Goal: Ask a question: Seek information or help from site administrators or community

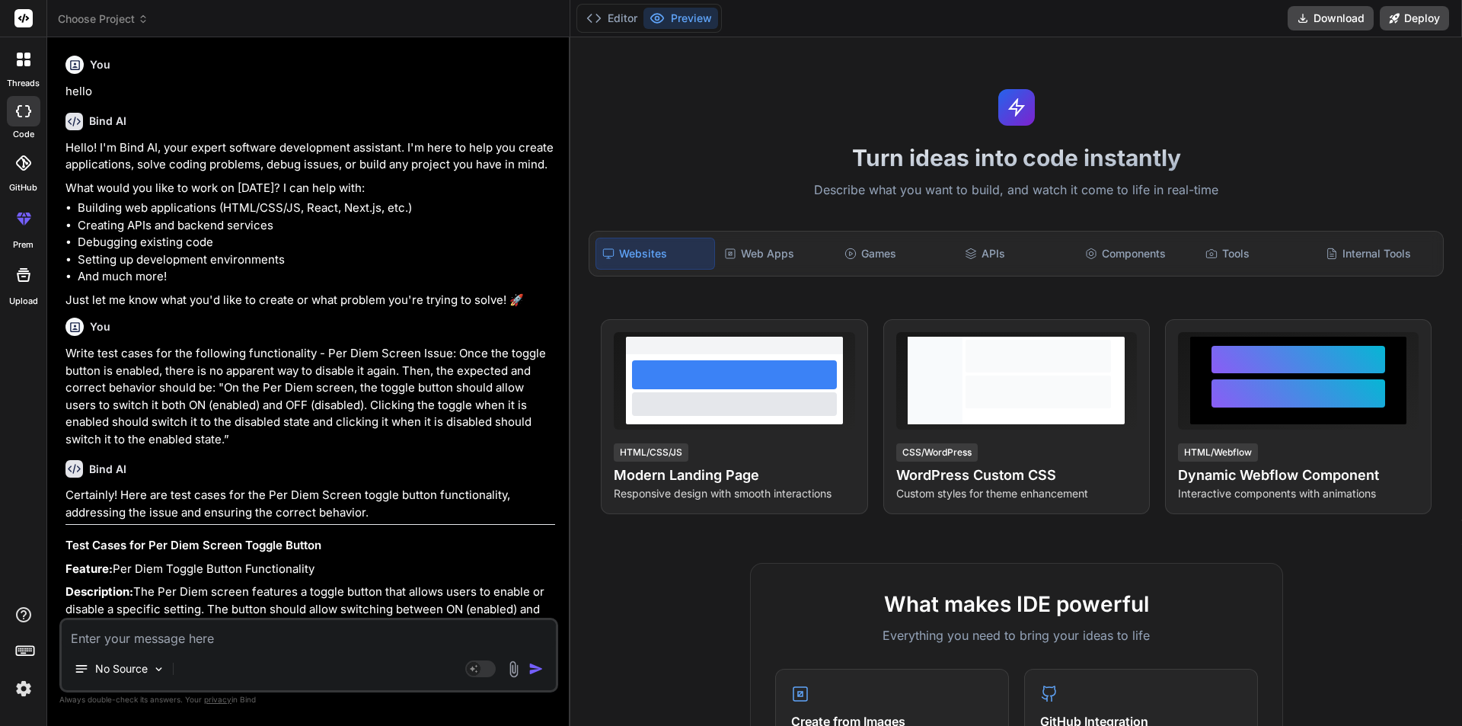
drag, startPoint x: 0, startPoint y: 0, endPoint x: 160, endPoint y: 635, distance: 654.9
click at [160, 635] on textarea at bounding box center [309, 633] width 494 height 27
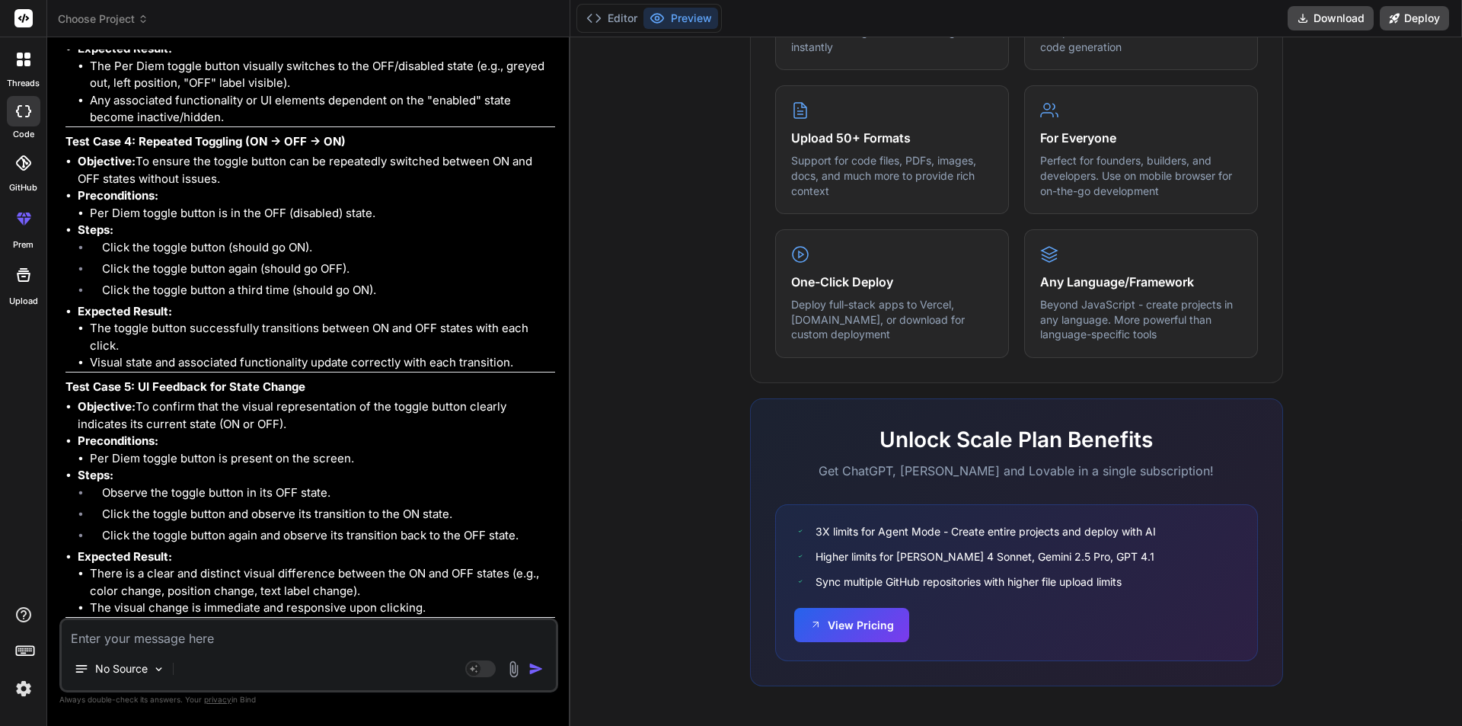
type textarea "w"
type textarea "x"
type textarea "wh"
type textarea "x"
type textarea "wha"
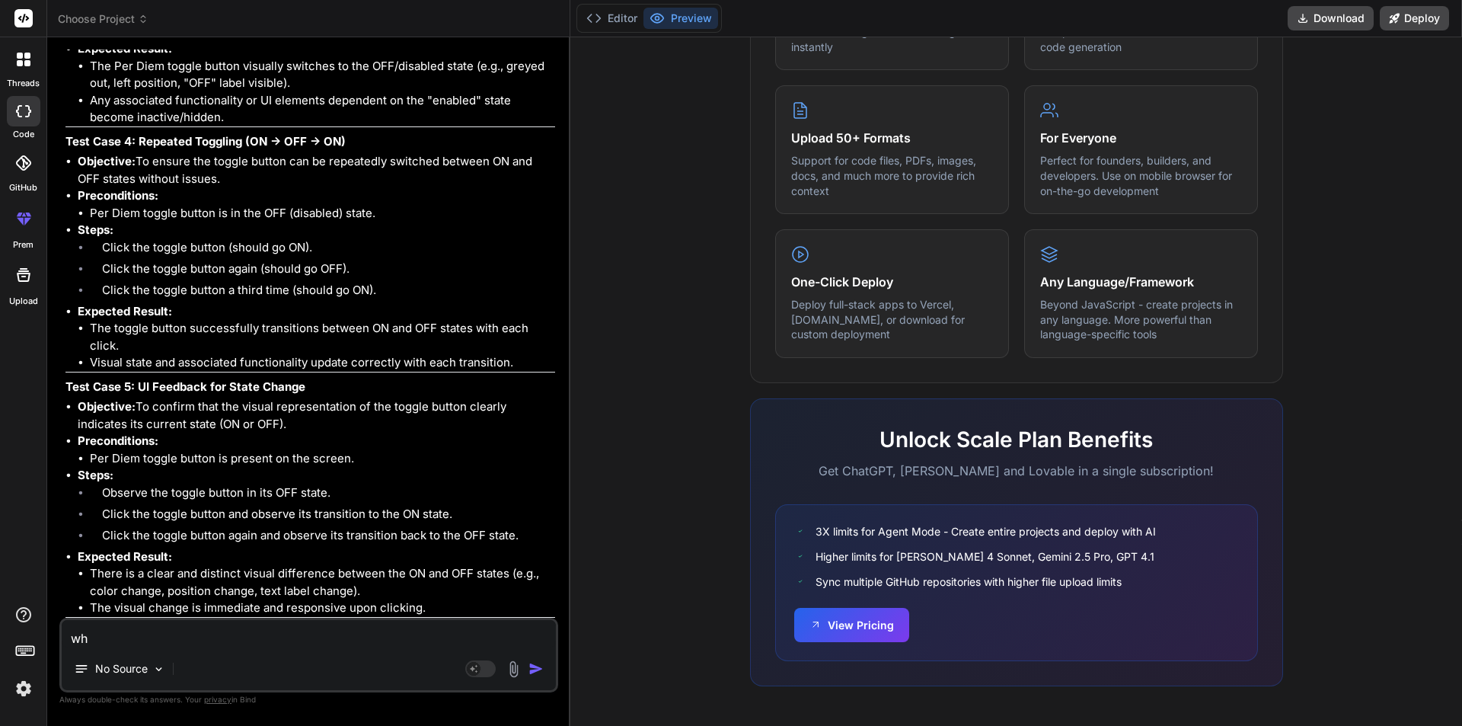
type textarea "x"
type textarea "what"
type textarea "x"
type textarea "what"
type textarea "x"
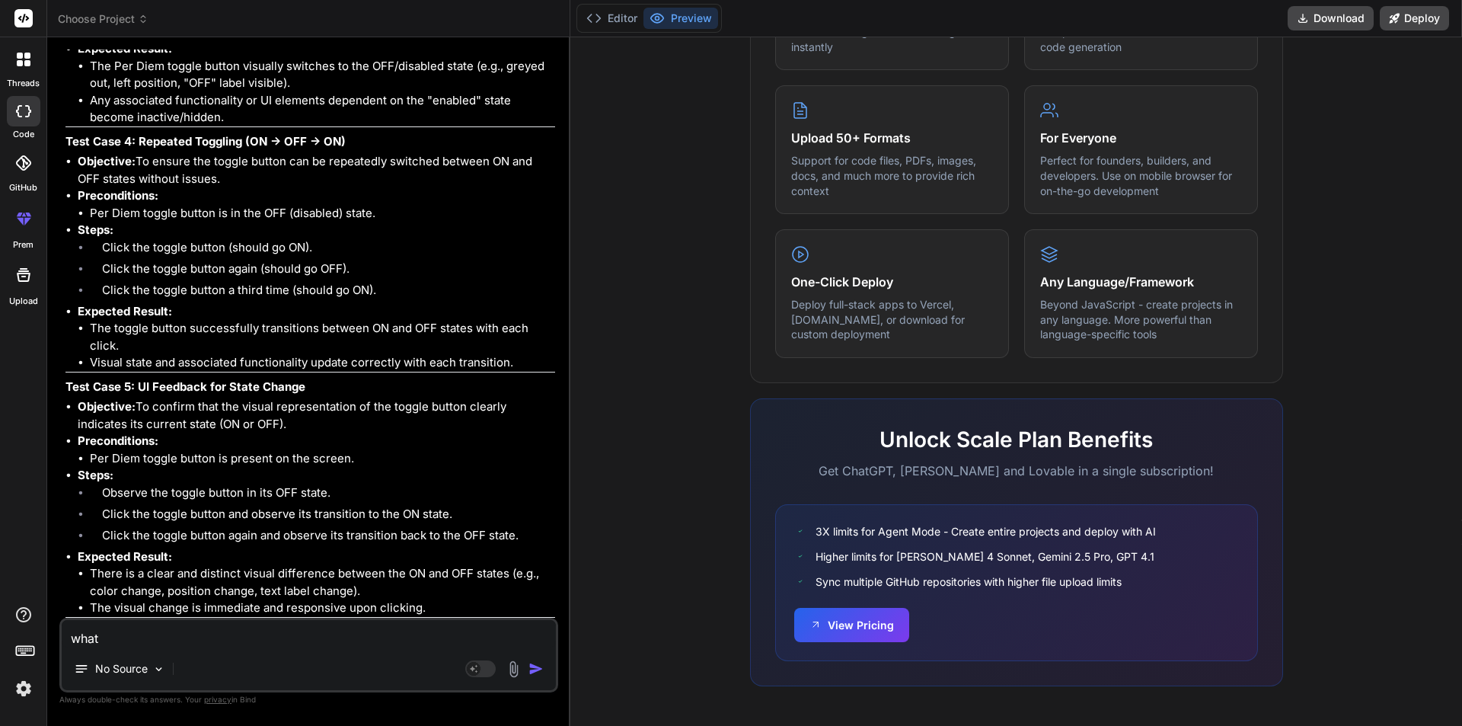
type textarea "what s"
type textarea "x"
type textarea "what sh"
type textarea "x"
type textarea "what sho"
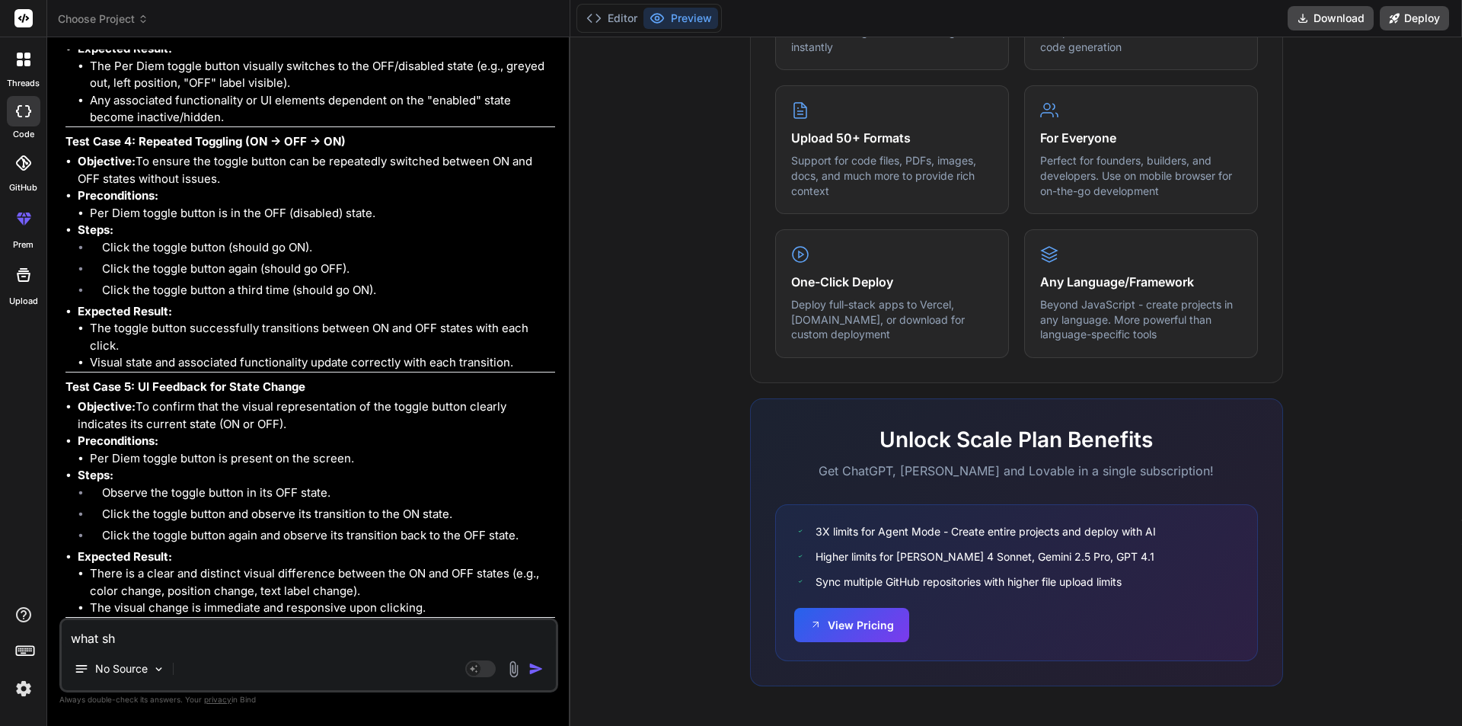
type textarea "x"
type textarea "what shou"
type textarea "x"
type textarea "what shoul"
type textarea "x"
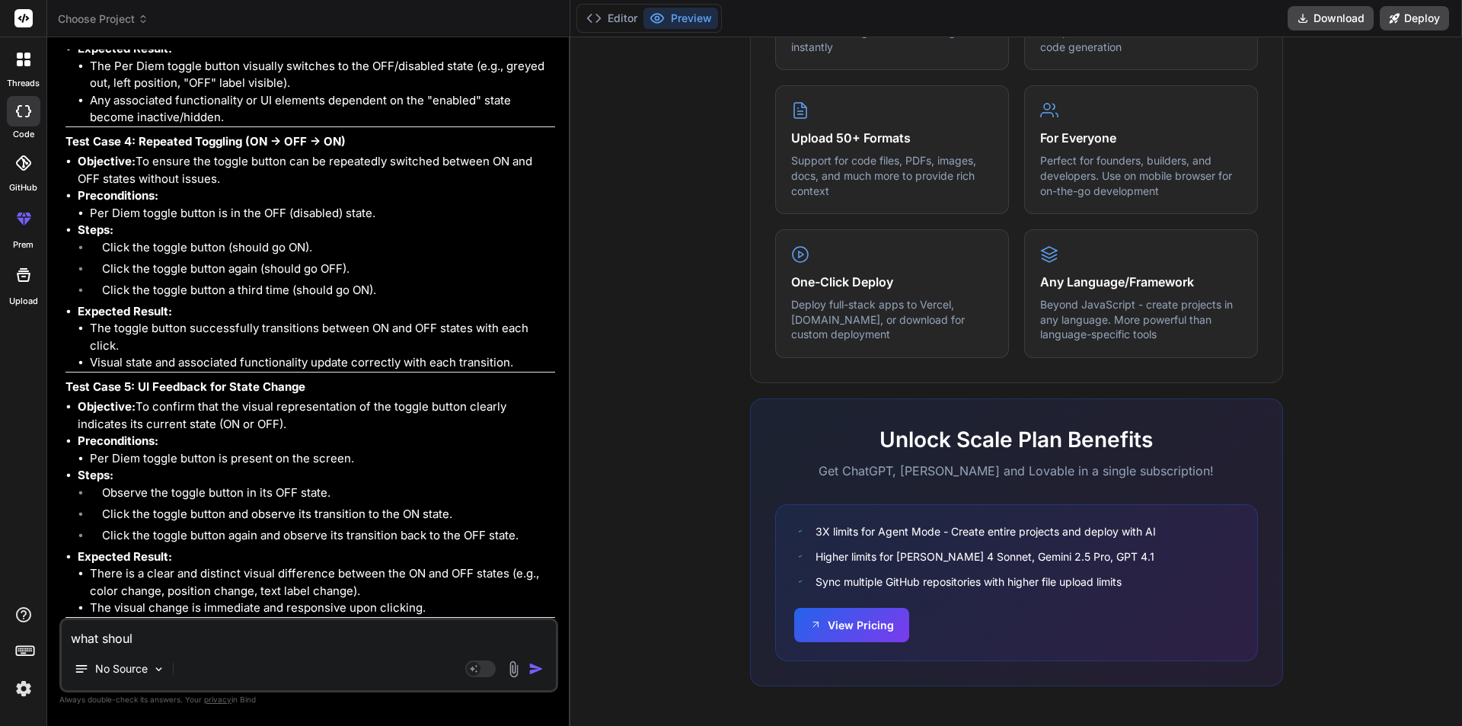
type textarea "what should"
type textarea "x"
type textarea "what should"
type textarea "x"
type textarea "what should t"
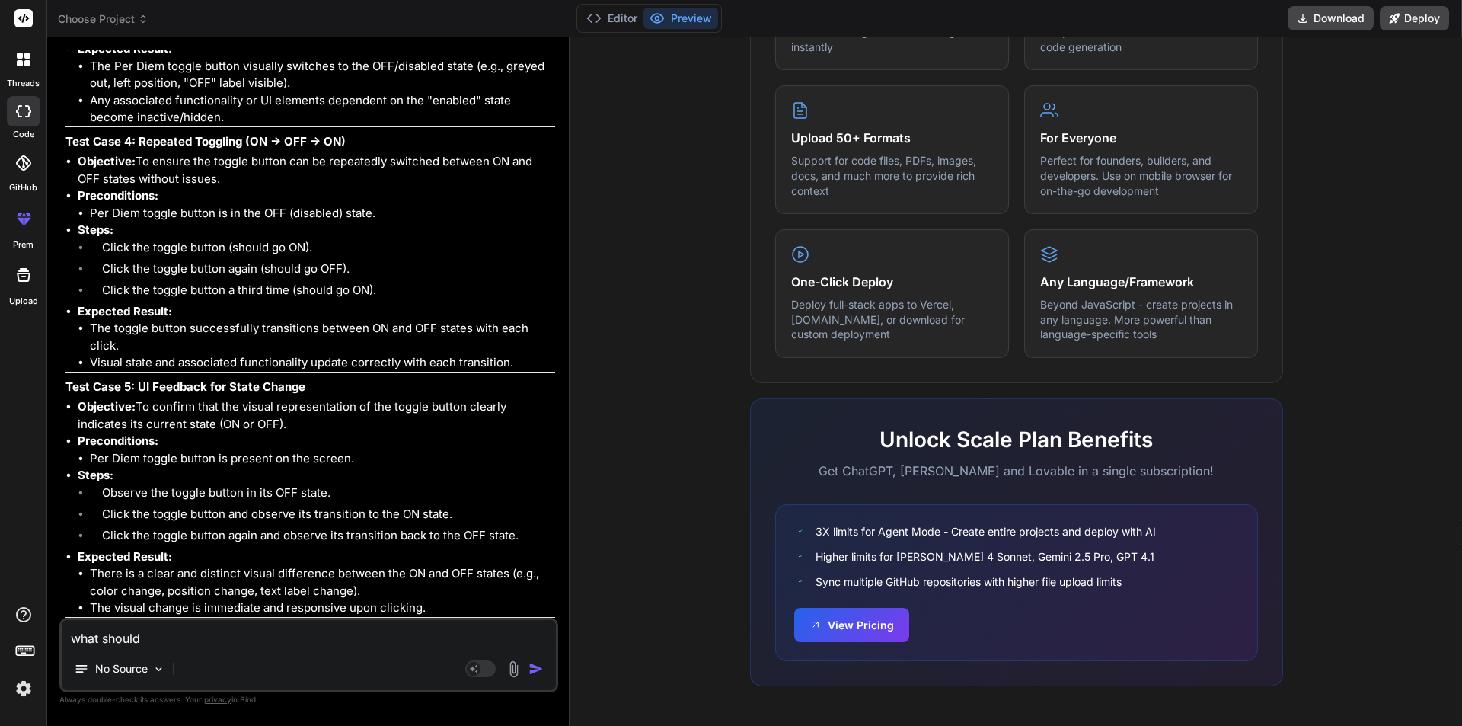
type textarea "x"
type textarea "what should th"
type textarea "x"
type textarea "what should the"
type textarea "x"
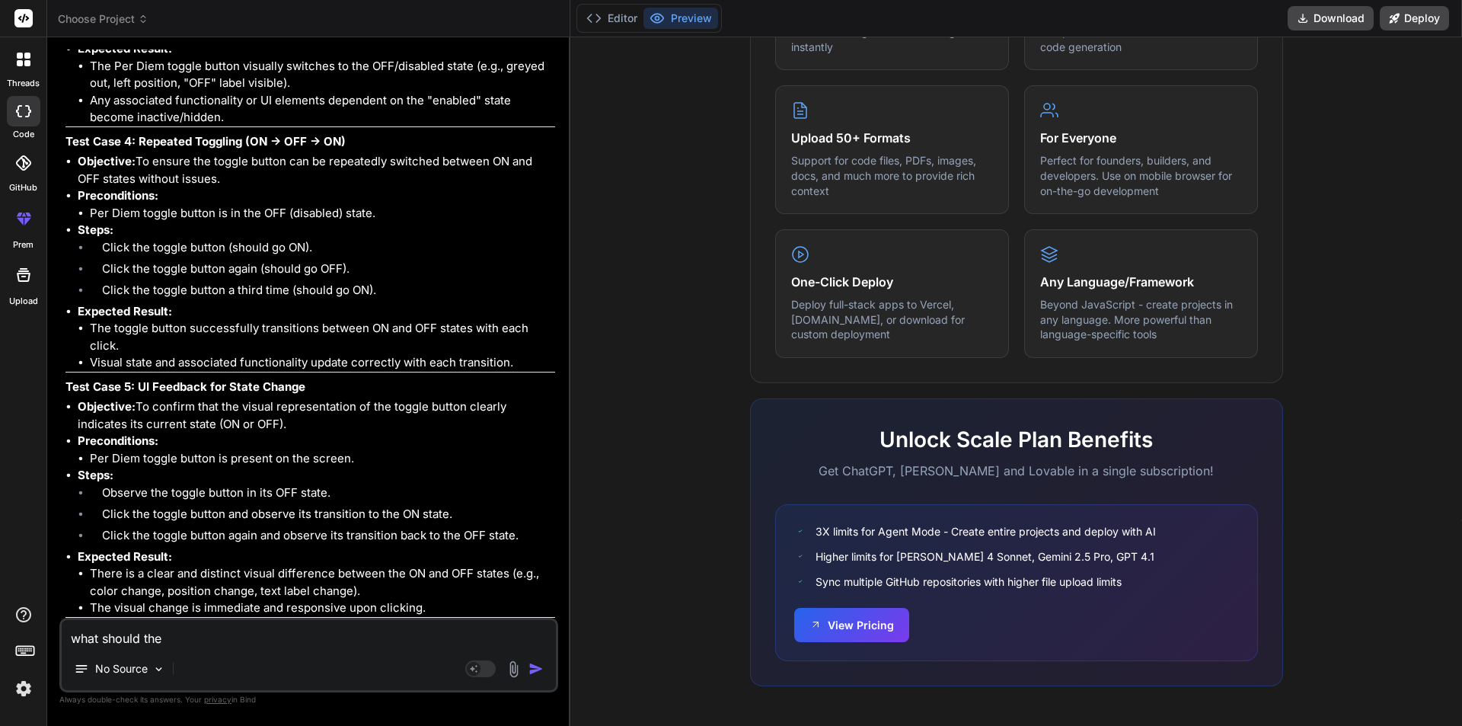
type textarea "what should the"
type textarea "x"
type textarea "what should the g"
type textarea "x"
type textarea "what should the gr"
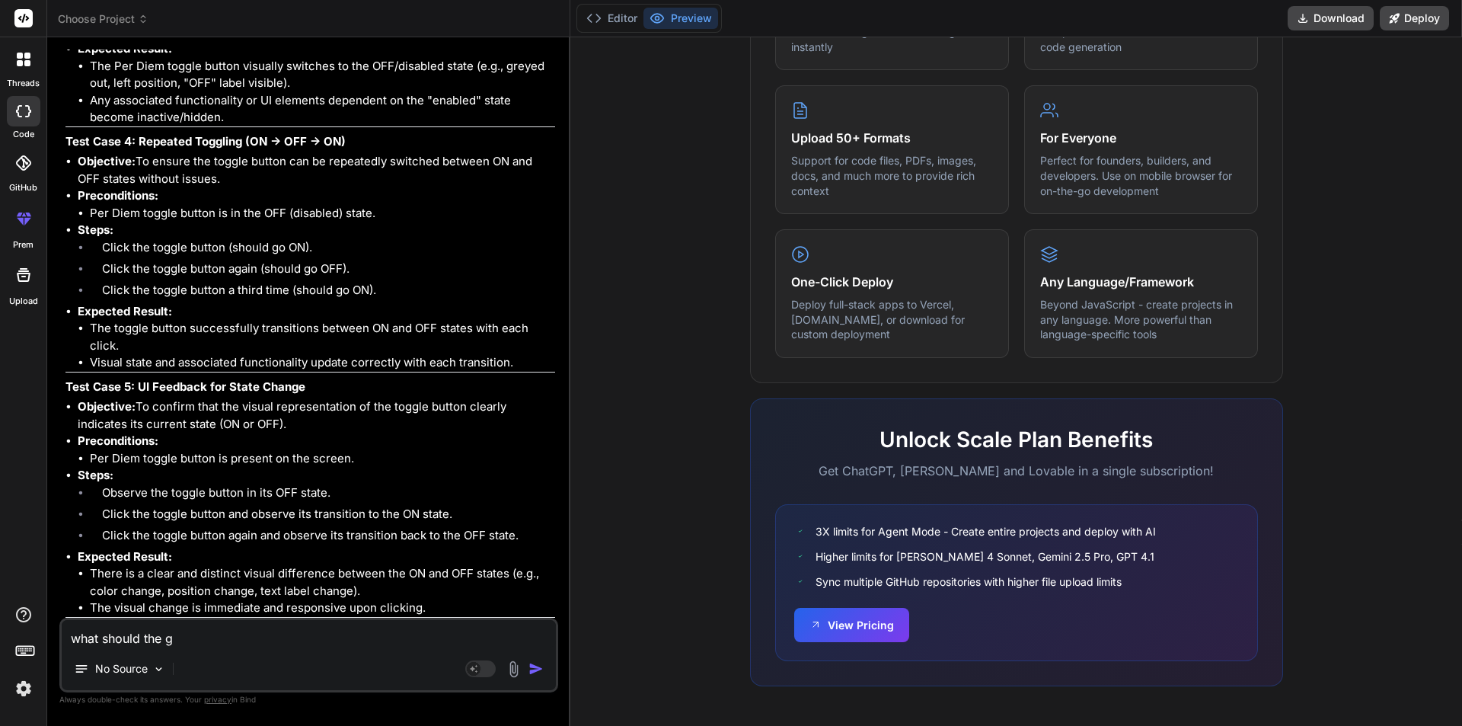
type textarea "x"
type textarea "what should the gro"
type textarea "x"
type textarea "what should the grou"
type textarea "x"
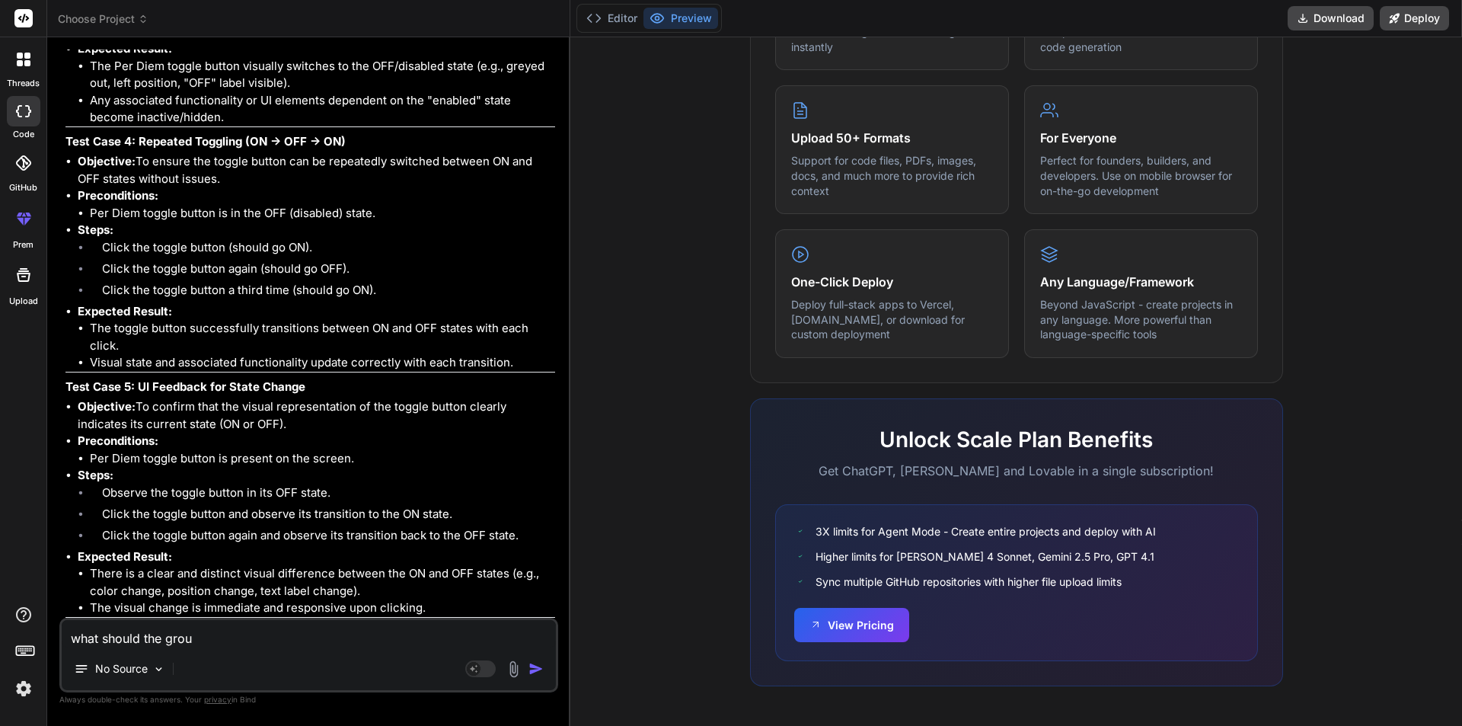
type textarea "what should the group"
type textarea "x"
type textarea "what should the groupi"
type textarea "x"
type textarea "what should the groupid"
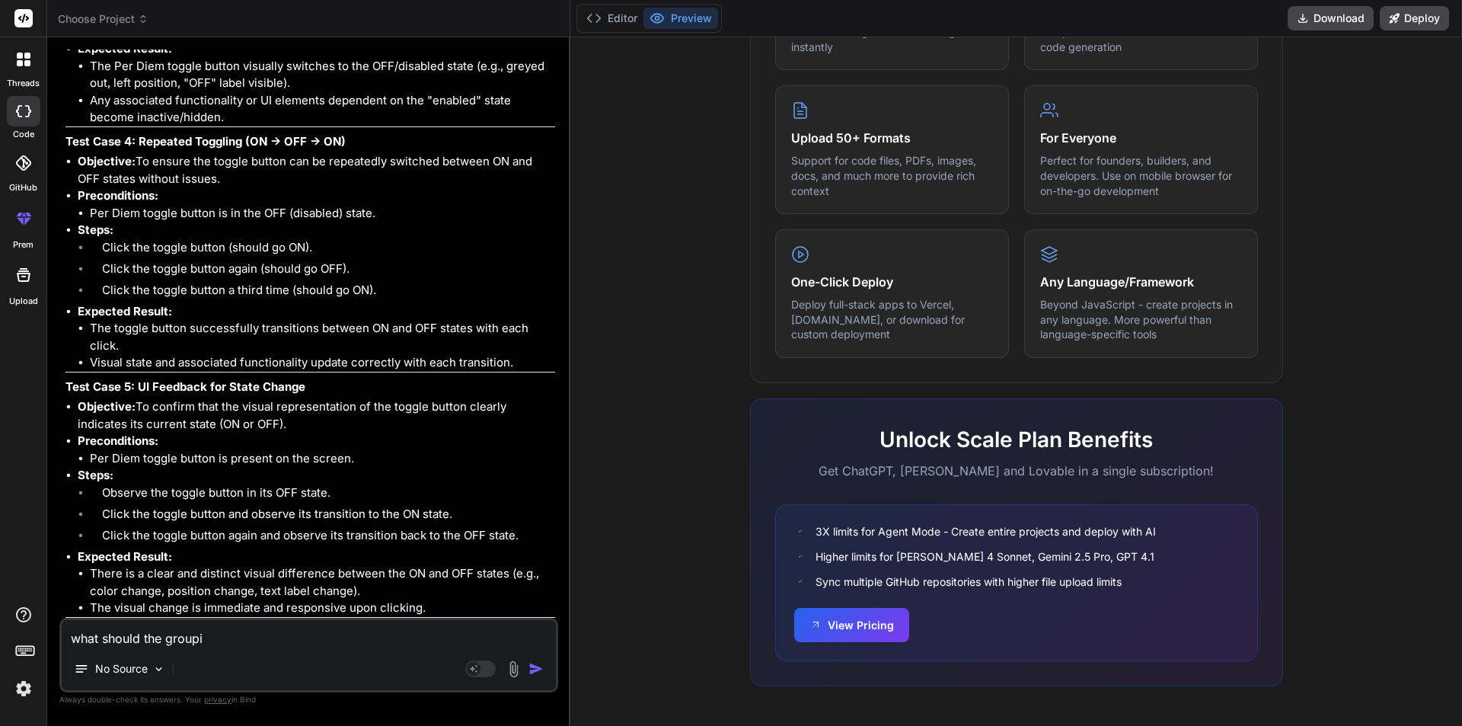
type textarea "x"
type textarea "what should the groupid"
type textarea "x"
type textarea "what should the groupid a"
type textarea "x"
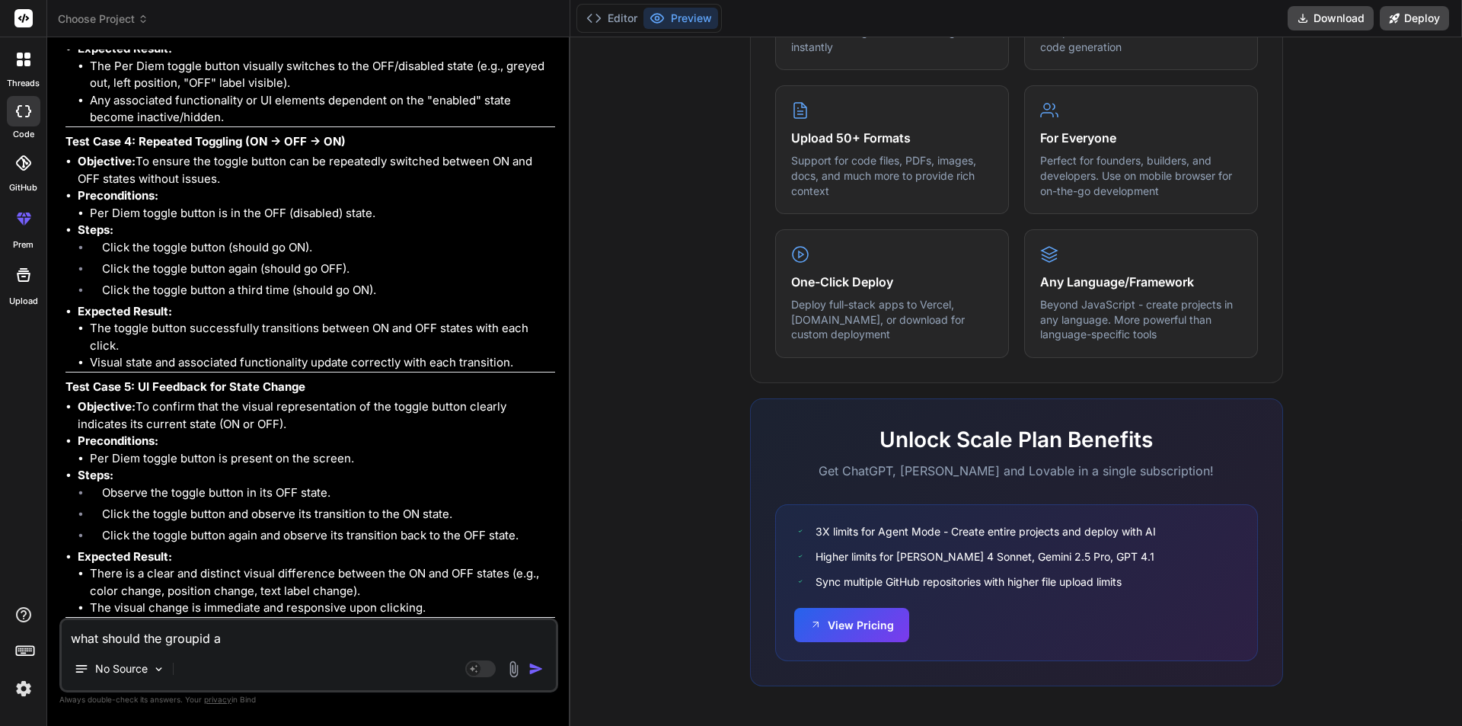
type textarea "what should the groupid an"
type textarea "x"
type textarea "what should the groupid and"
type textarea "x"
type textarea "what should the groupid and"
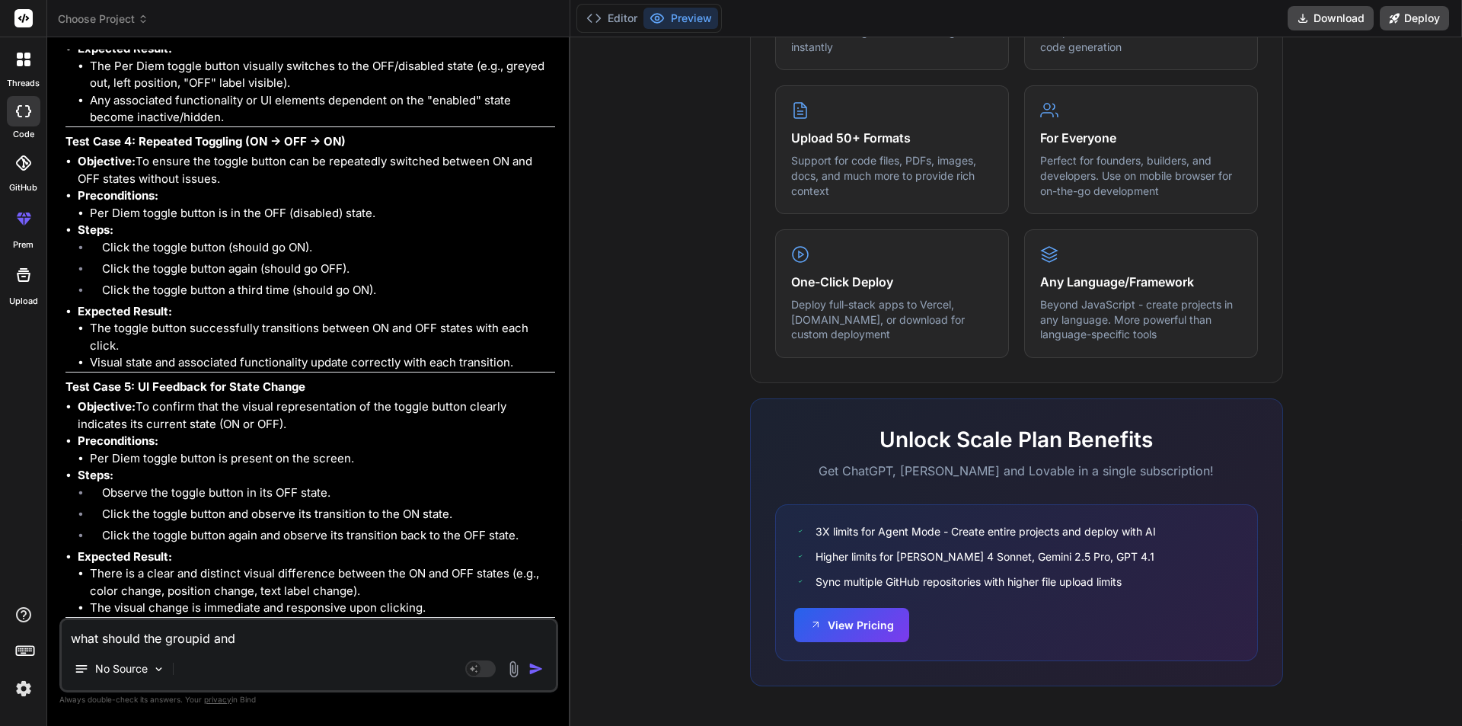
type textarea "x"
type textarea "what should the groupid and a"
type textarea "x"
type textarea "what should the groupid and ar"
type textarea "x"
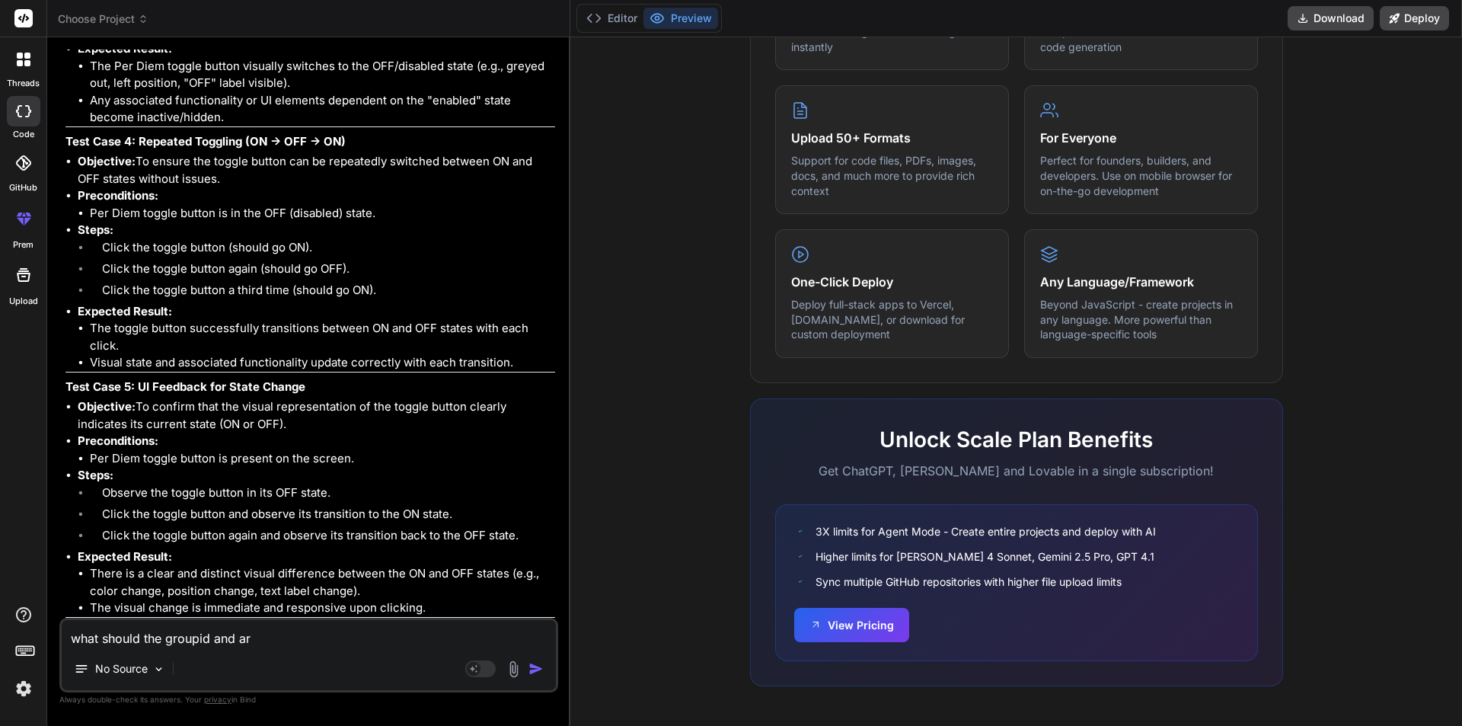
type textarea "what should the groupid and art"
type textarea "x"
type textarea "what should the groupid and arti"
type textarea "x"
type textarea "what should the groupid and artif"
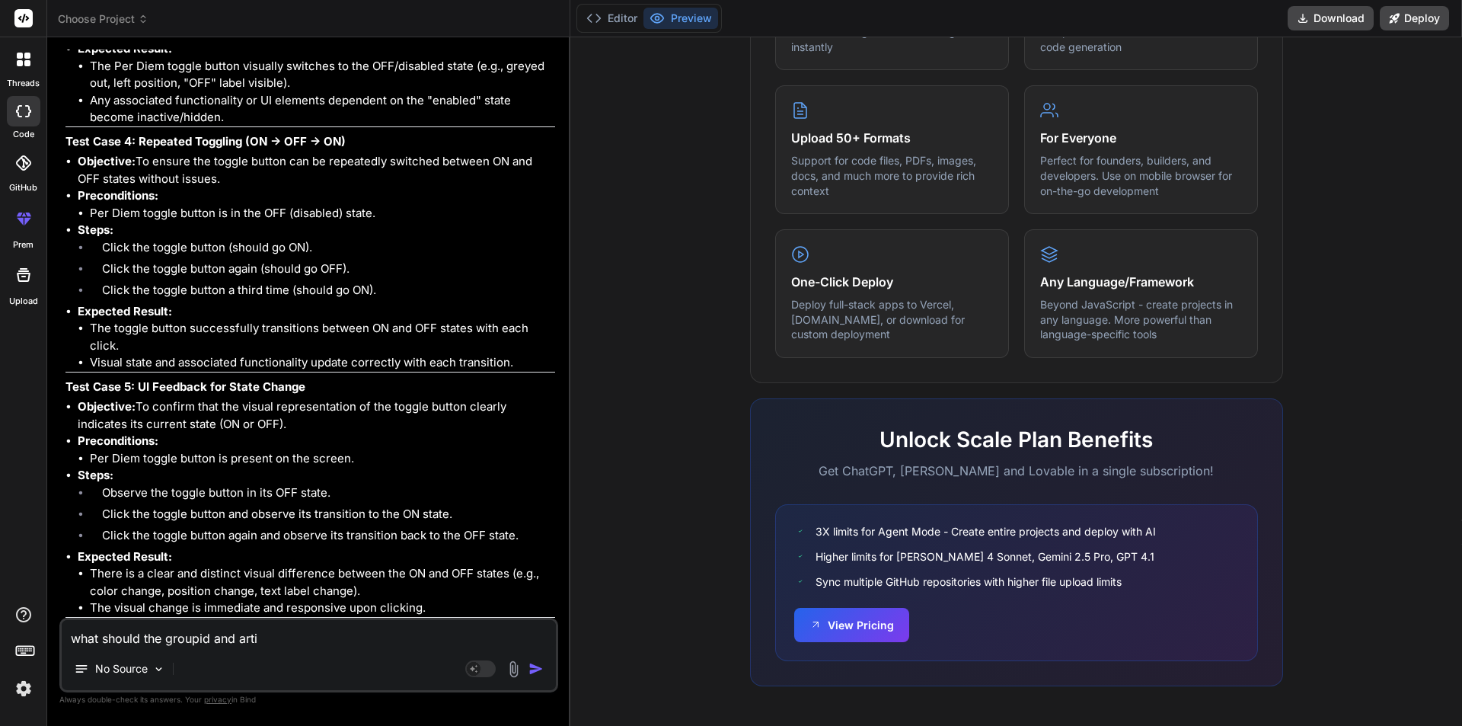
type textarea "x"
type textarea "what should the groupid and artifa"
type textarea "x"
type textarea "what should the groupid and artifac"
type textarea "x"
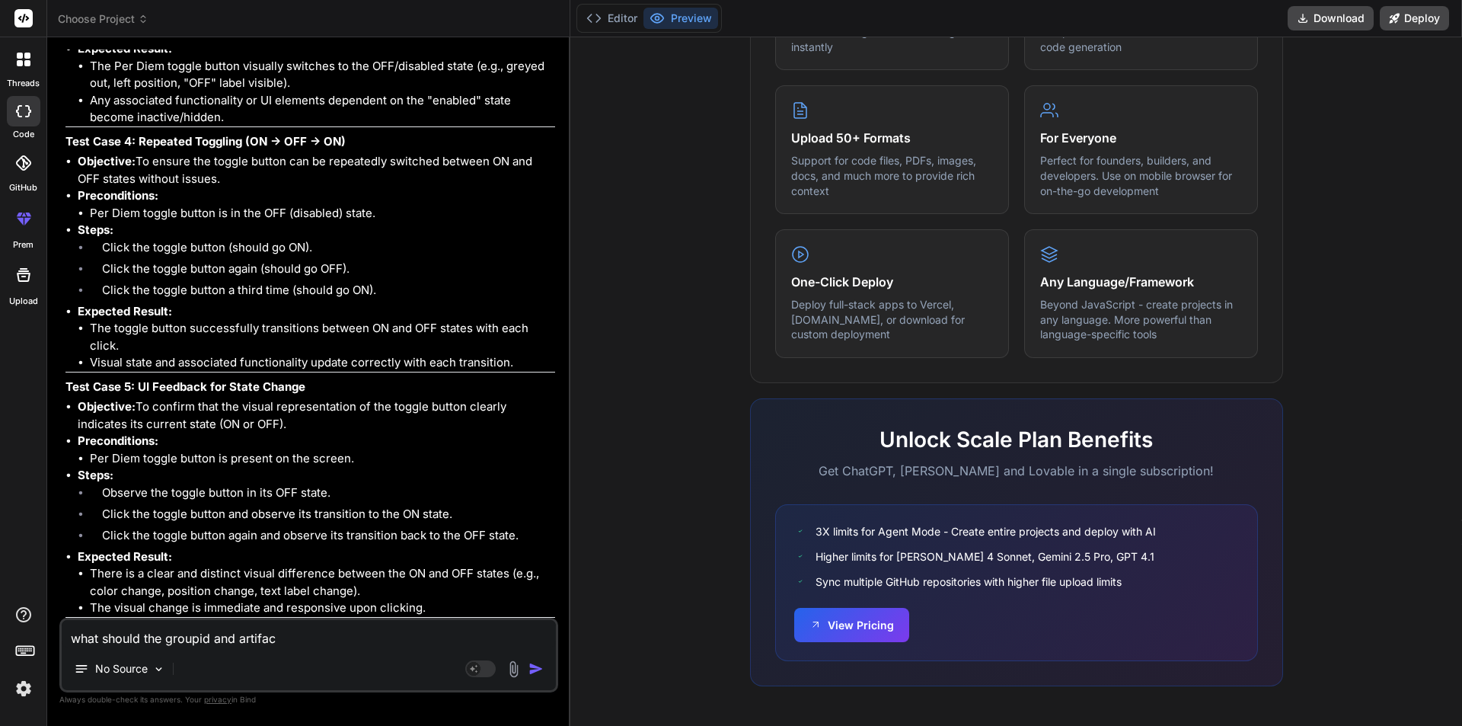
type textarea "what should the groupid and artifact"
type textarea "x"
type textarea "what should the groupid and artifact"
type textarea "x"
type textarea "what should the groupid and artifact"
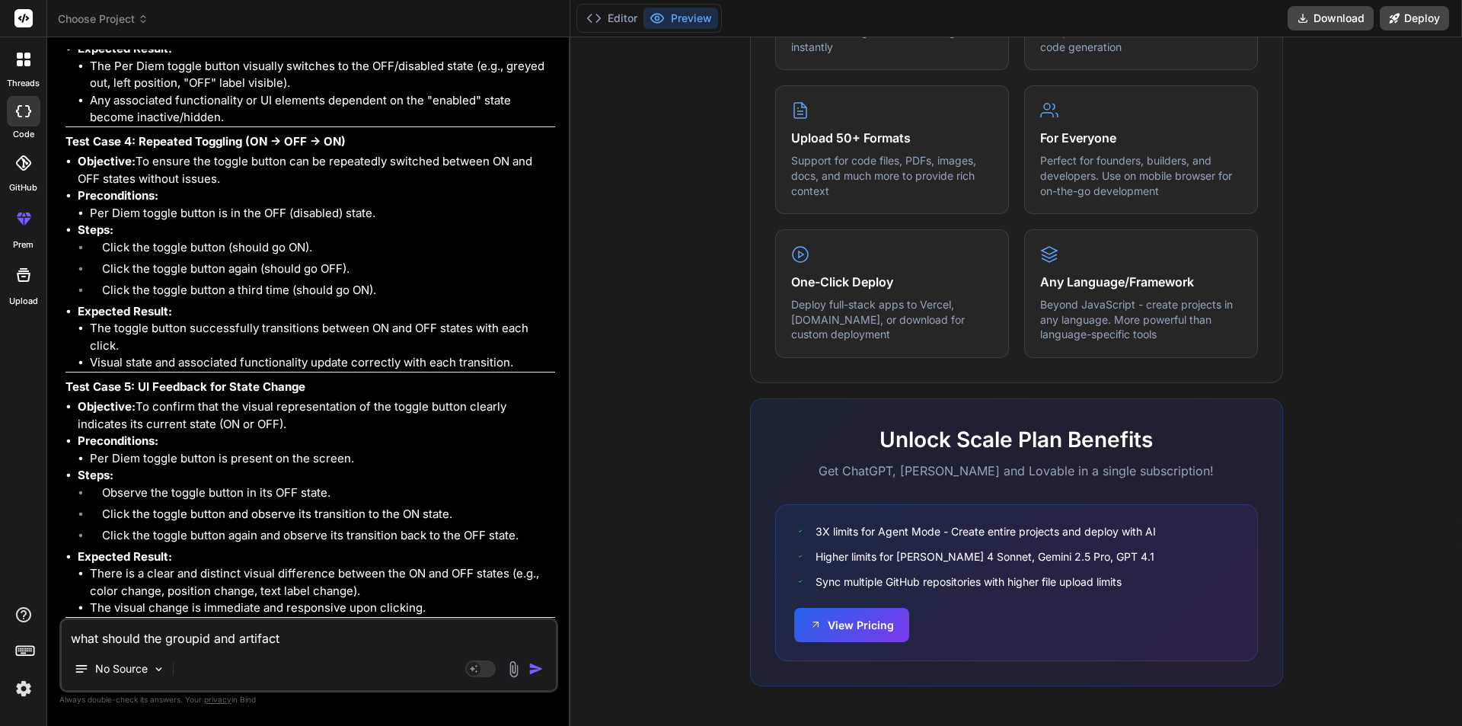
type textarea "x"
type textarea "what should the groupid and artifacti"
type textarea "x"
type textarea "what should the groupid and artifactid"
type textarea "x"
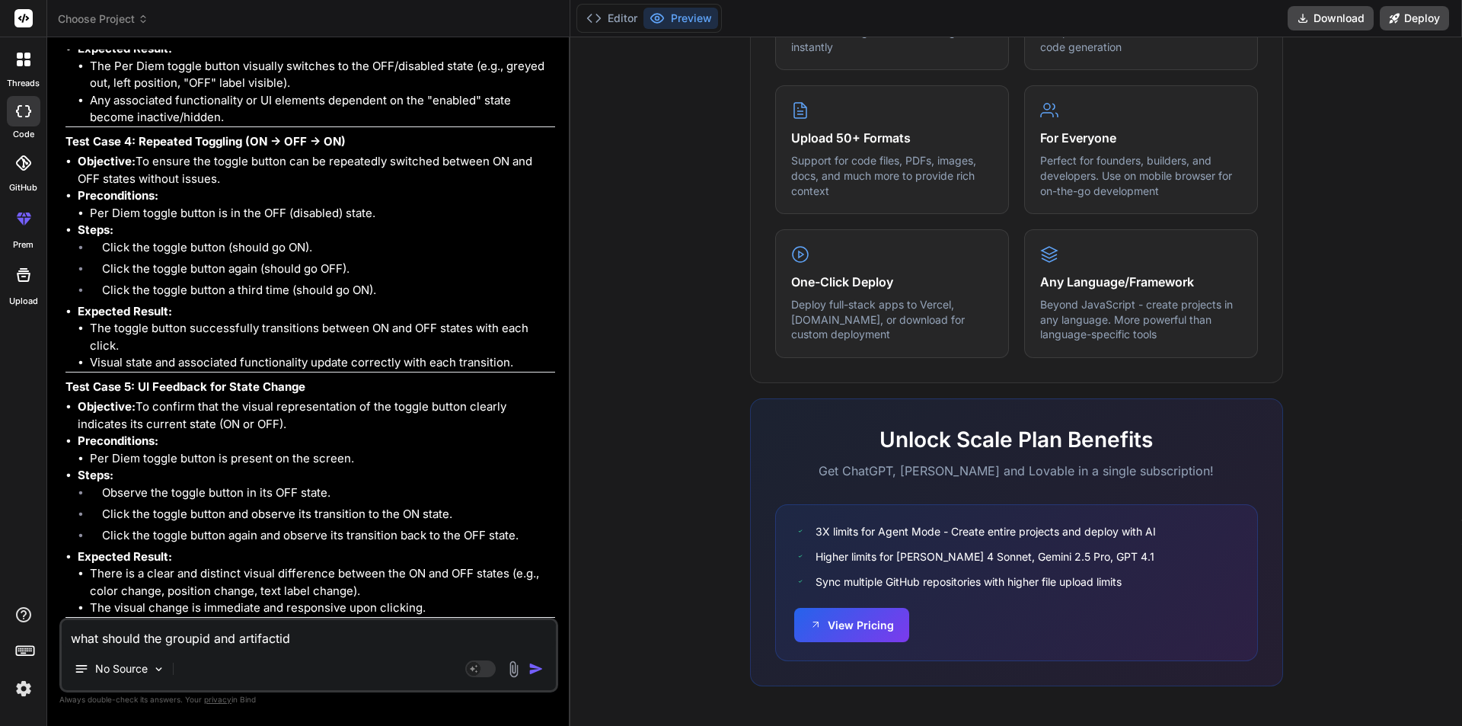
type textarea "what should the groupid and artifactid"
type textarea "x"
type textarea "what should the groupid and artifactid w"
type textarea "x"
type textarea "what should the groupid and artifactid wh"
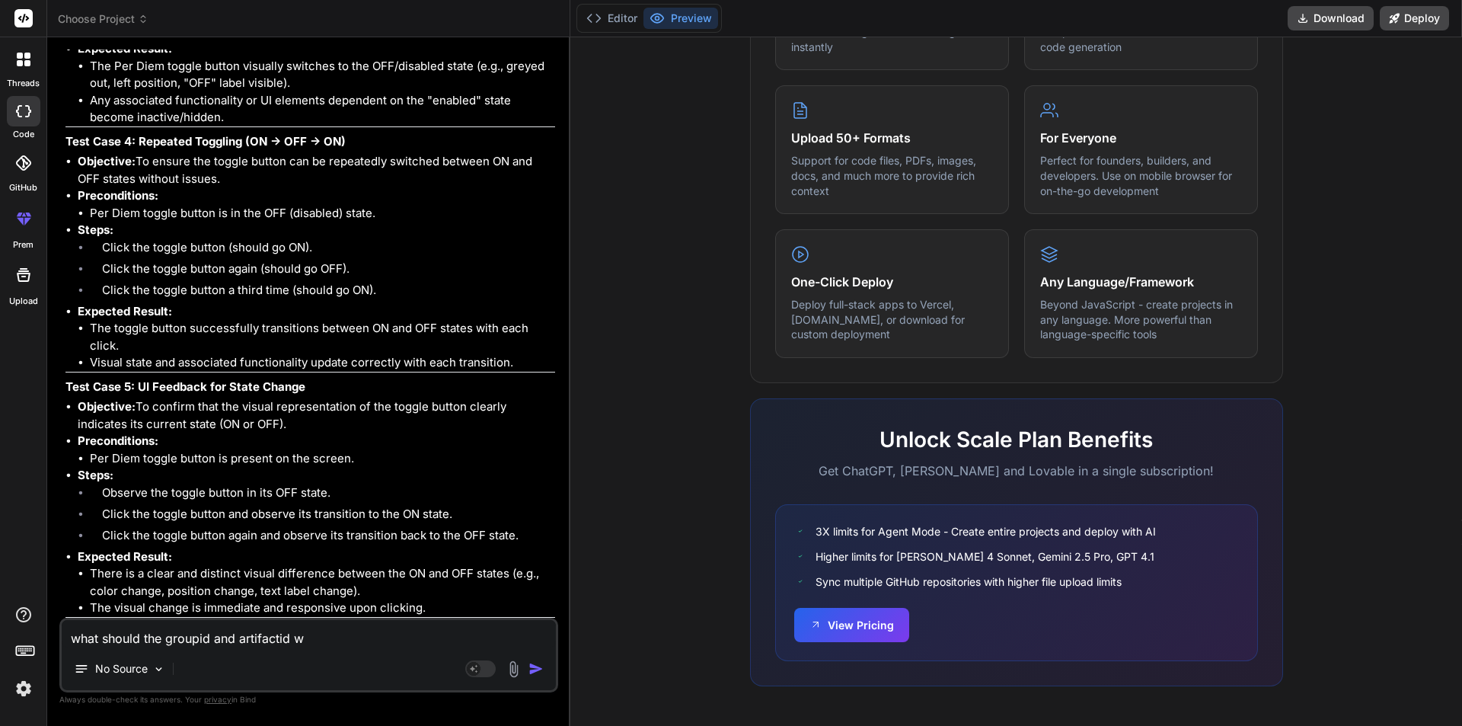
type textarea "x"
type textarea "what should the groupid and artifactid whi"
type textarea "x"
type textarea "what should the groupid and artifactid whil"
type textarea "x"
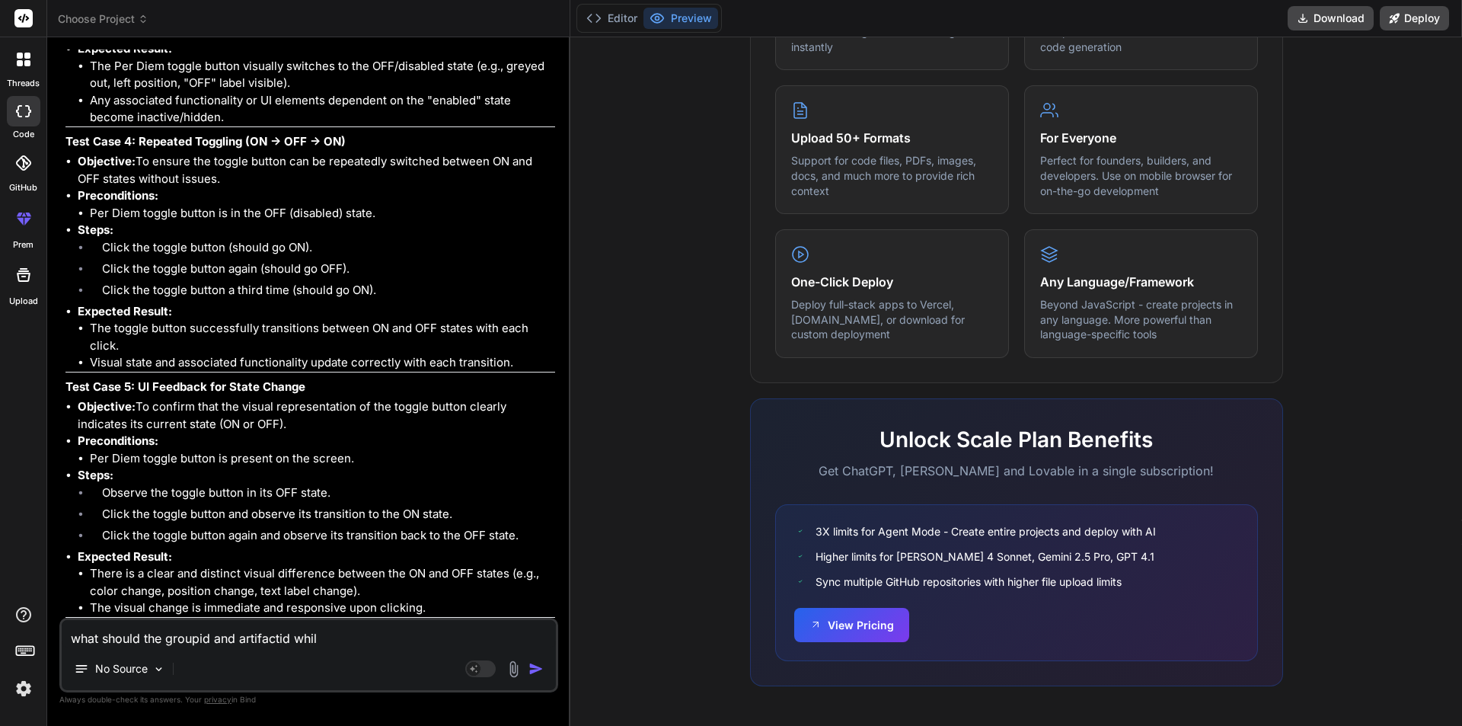
type textarea "what should the groupid and artifactid while"
type textarea "x"
type textarea "what should the groupid and artifactid while"
type textarea "x"
type textarea "what should the groupid and artifactid while c"
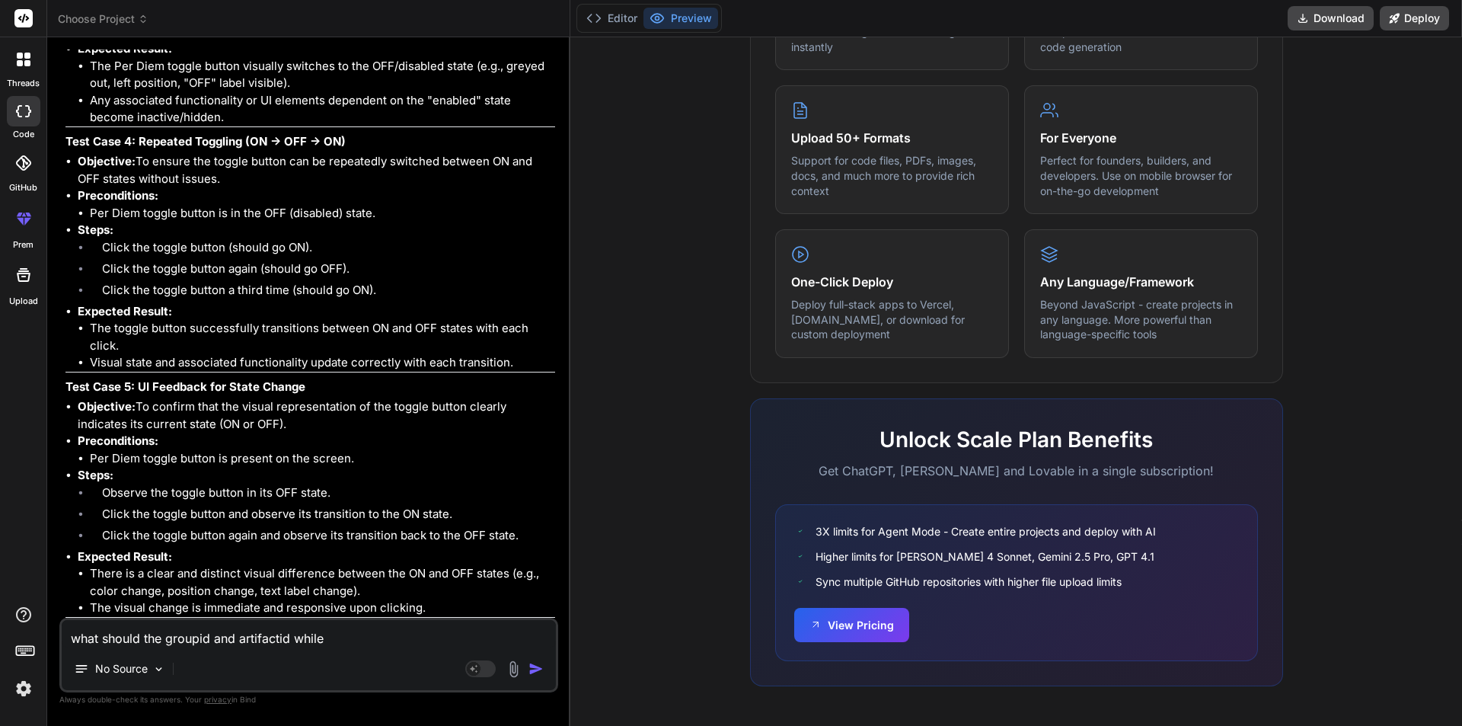
type textarea "x"
type textarea "what should the groupid and artifactid while cr"
type textarea "x"
type textarea "what should the groupid and artifactid while cre"
type textarea "x"
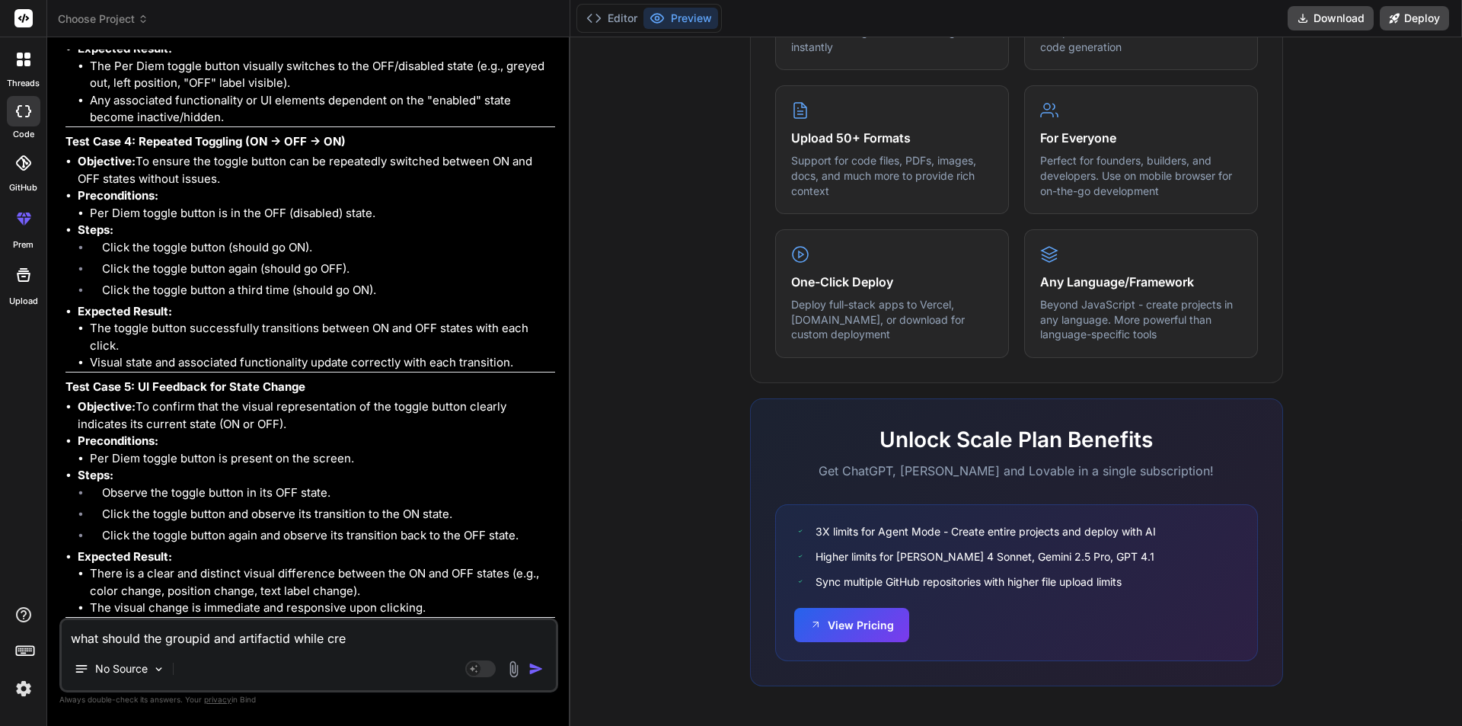
type textarea "what should the groupid and artifactid while crea"
type textarea "x"
type textarea "what should the groupid and artifactid while creat"
type textarea "x"
type textarea "what should the groupid and artifactid while creati"
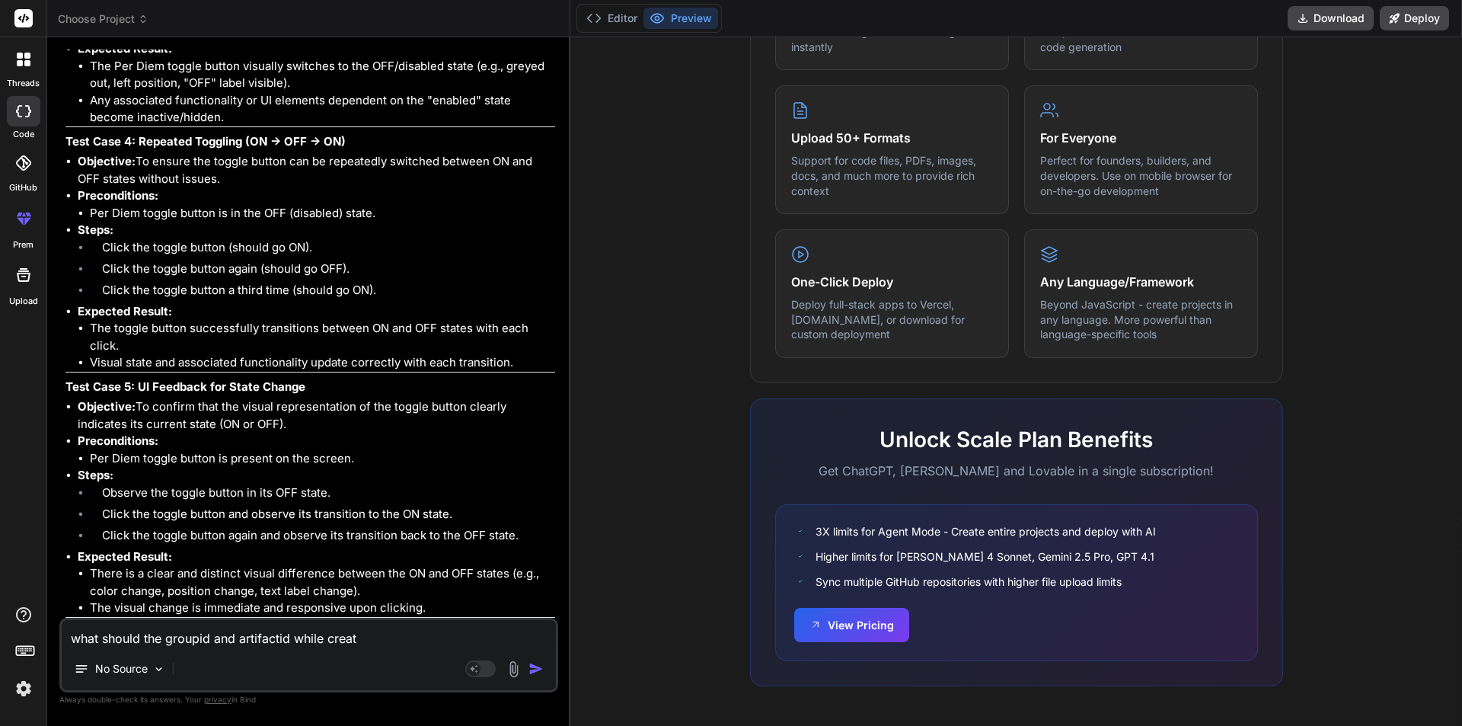
type textarea "x"
type textarea "what should the groupid and artifactid while creatin"
type textarea "x"
type textarea "what should the groupid and artifactid while creating"
type textarea "x"
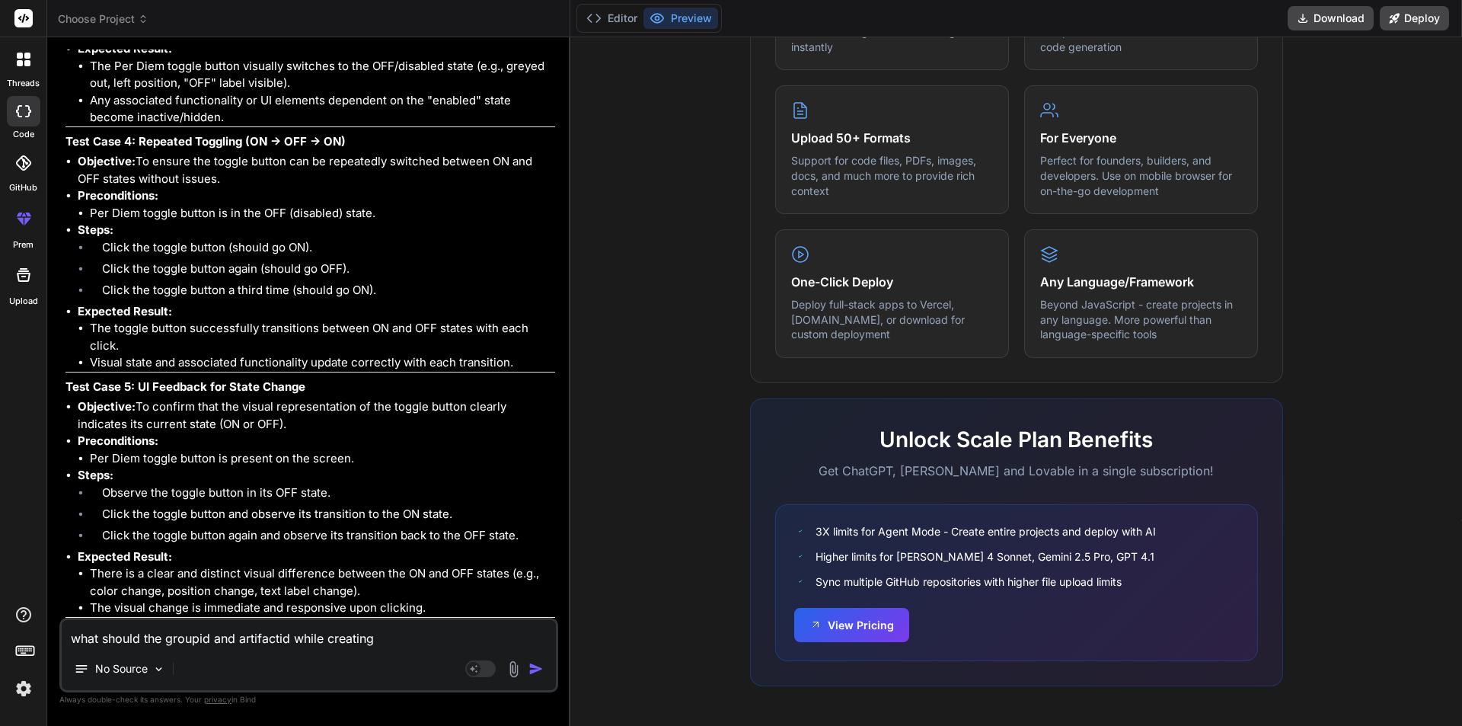
type textarea "what should the groupid and artifactid while creating"
type textarea "x"
type textarea "what should the groupid and artifactid while creating m"
type textarea "x"
type textarea "what should the groupid and artifactid while creating ma"
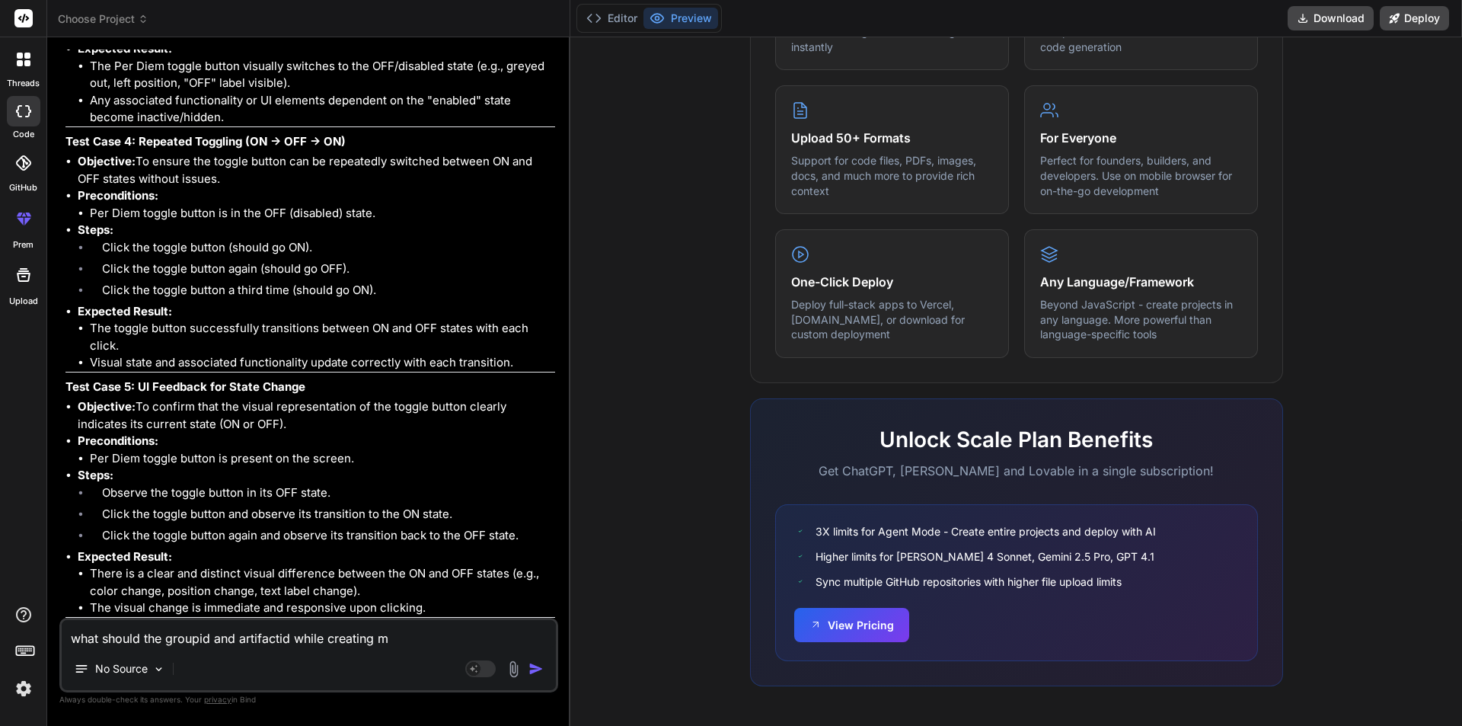
type textarea "x"
type textarea "what should the groupid and artifactid while creating mav"
type textarea "x"
type textarea "what should the groupid and artifactid while creating mava"
type textarea "x"
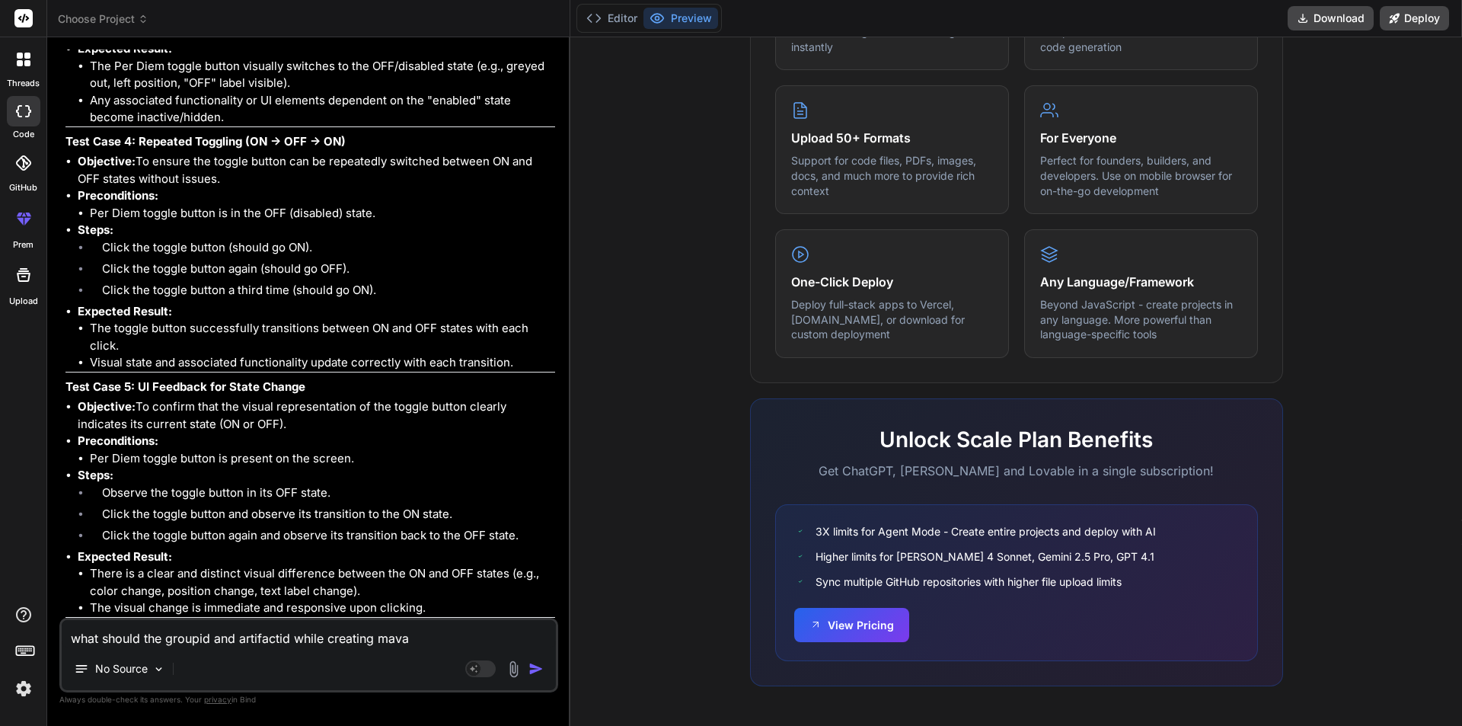
type textarea "what should the groupid and artifactid while creating mavan"
type textarea "x"
type textarea "what should the groupid and artifactid while creating mavan"
type textarea "x"
type textarea "what should the groupid and artifactid while creating mavan p"
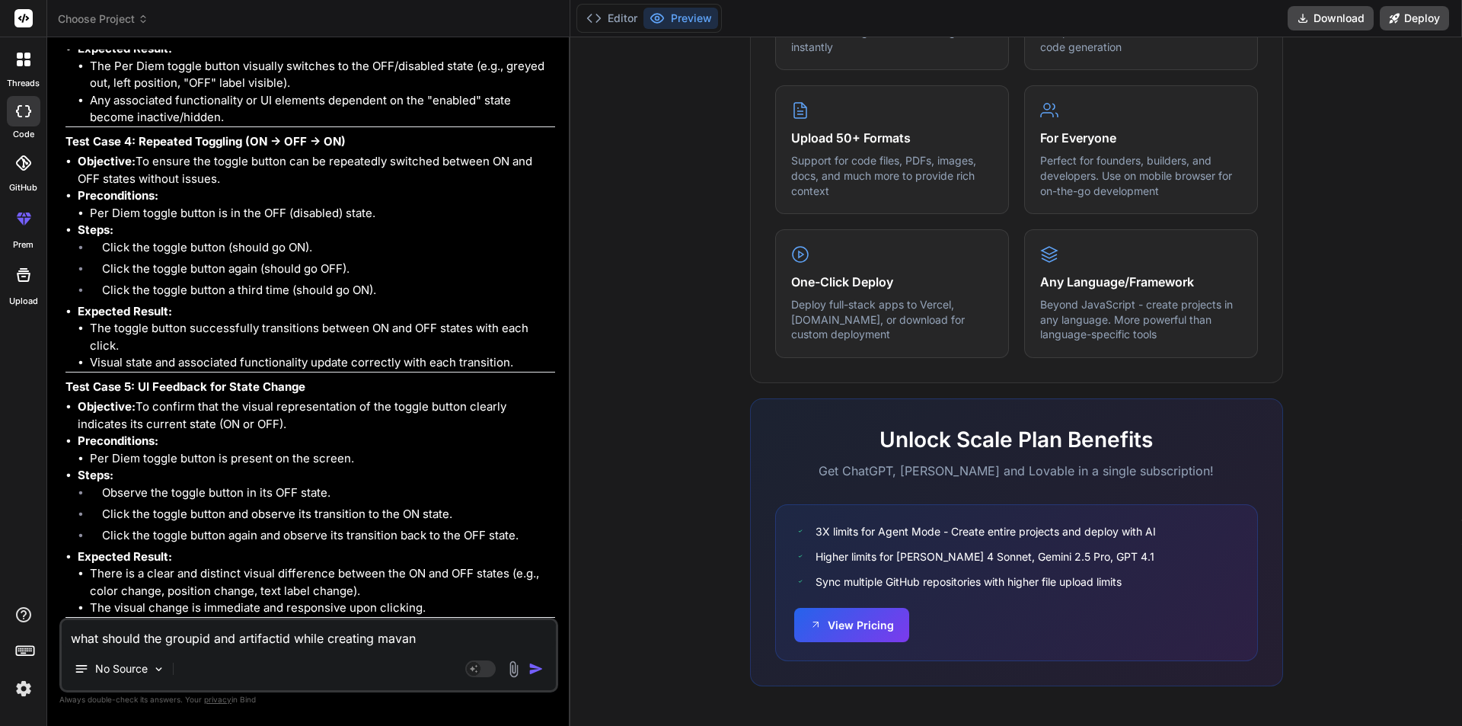
type textarea "x"
type textarea "what should the groupid and artifactid while creating mavan pr"
type textarea "x"
type textarea "what should the groupid and artifactid while creating mavan pro"
type textarea "x"
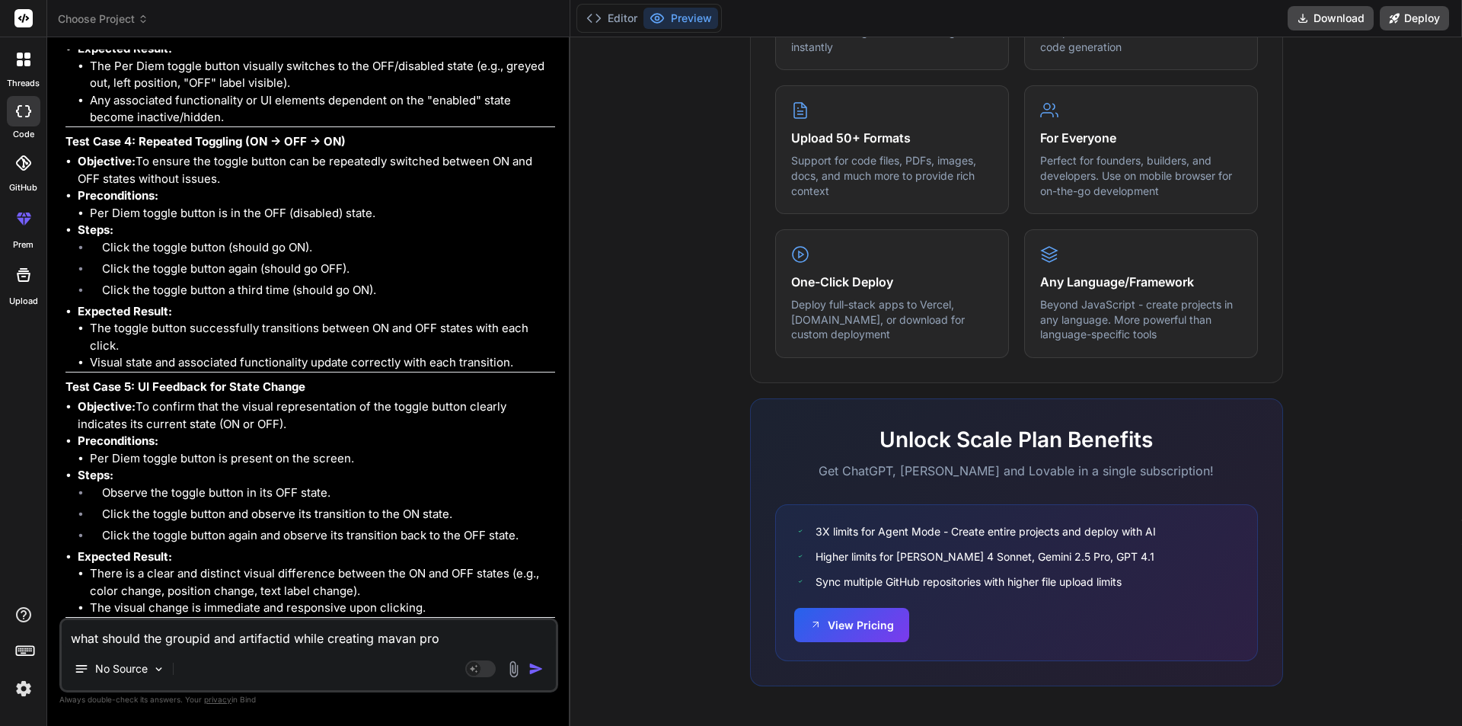
type textarea "what should the groupid and artifactid while creating mavan proj"
type textarea "x"
type textarea "what should the groupid and artifactid while creating mavan proje"
type textarea "x"
type textarea "what should the groupid and artifactid while creating mavan projec"
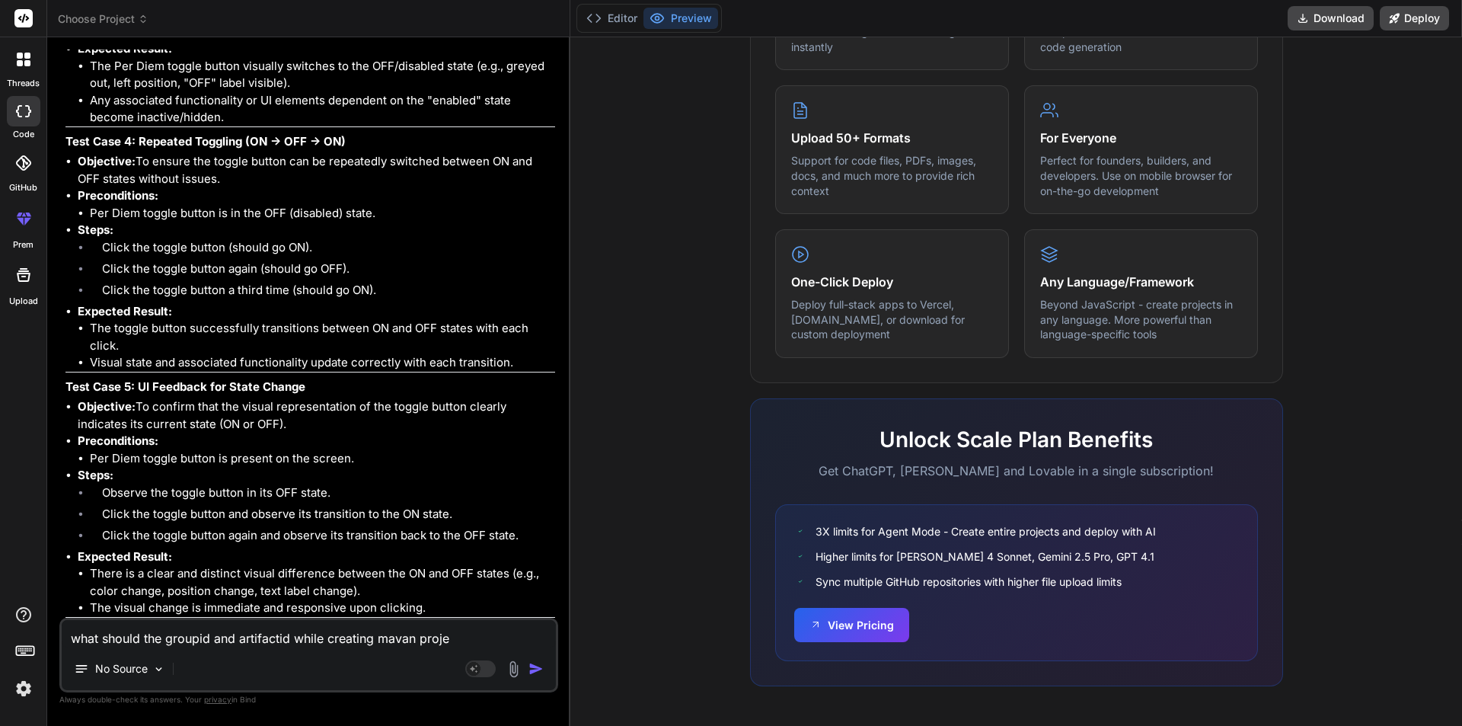
type textarea "x"
type textarea "what should the groupid and artifactid while creating mavan project"
type textarea "x"
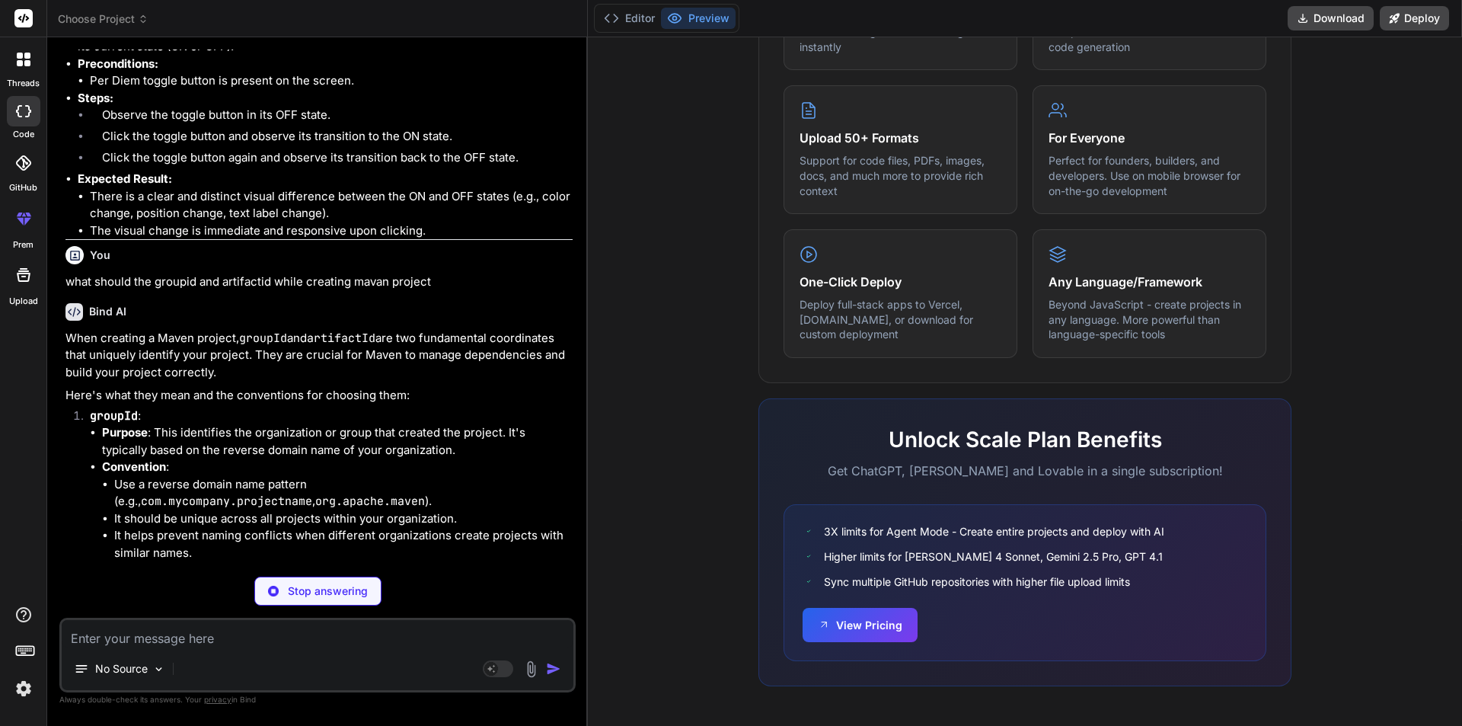
scroll to position [1522, 0]
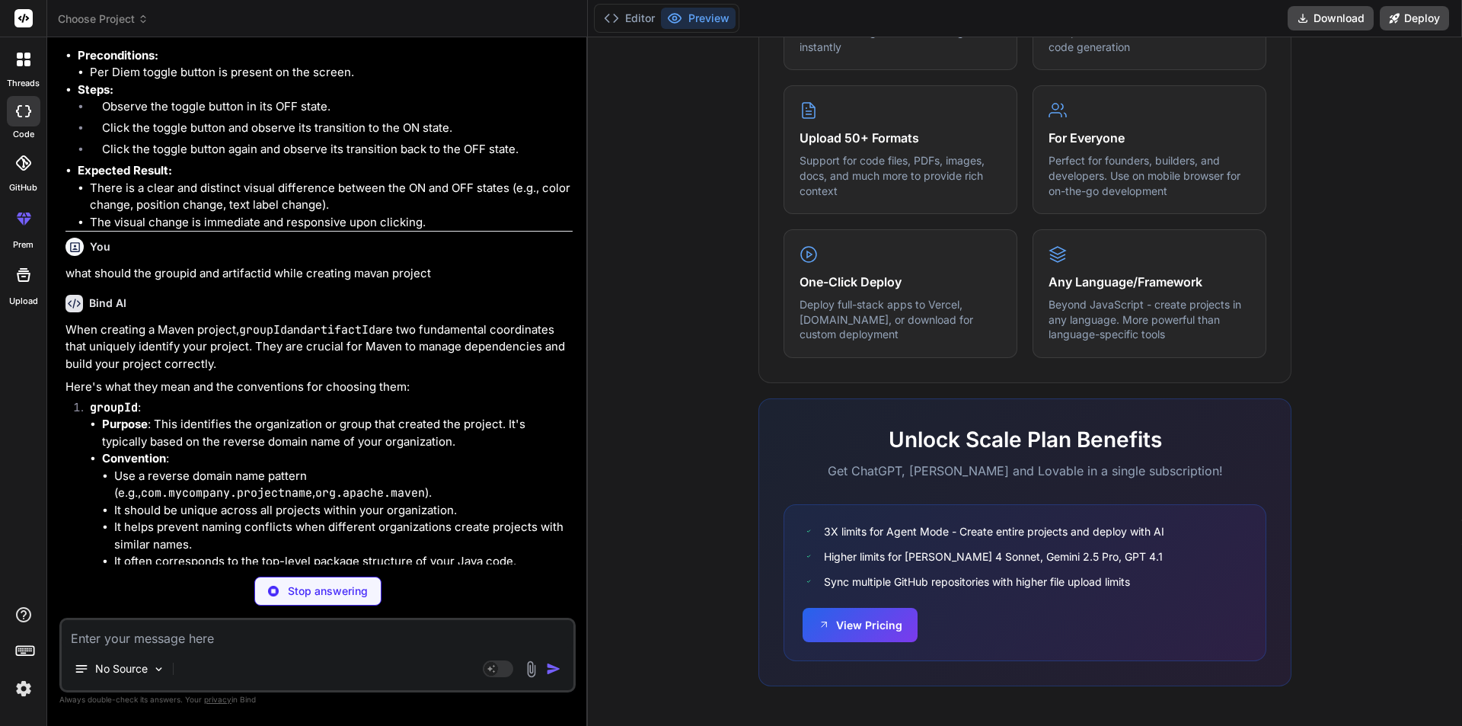
type textarea "x"
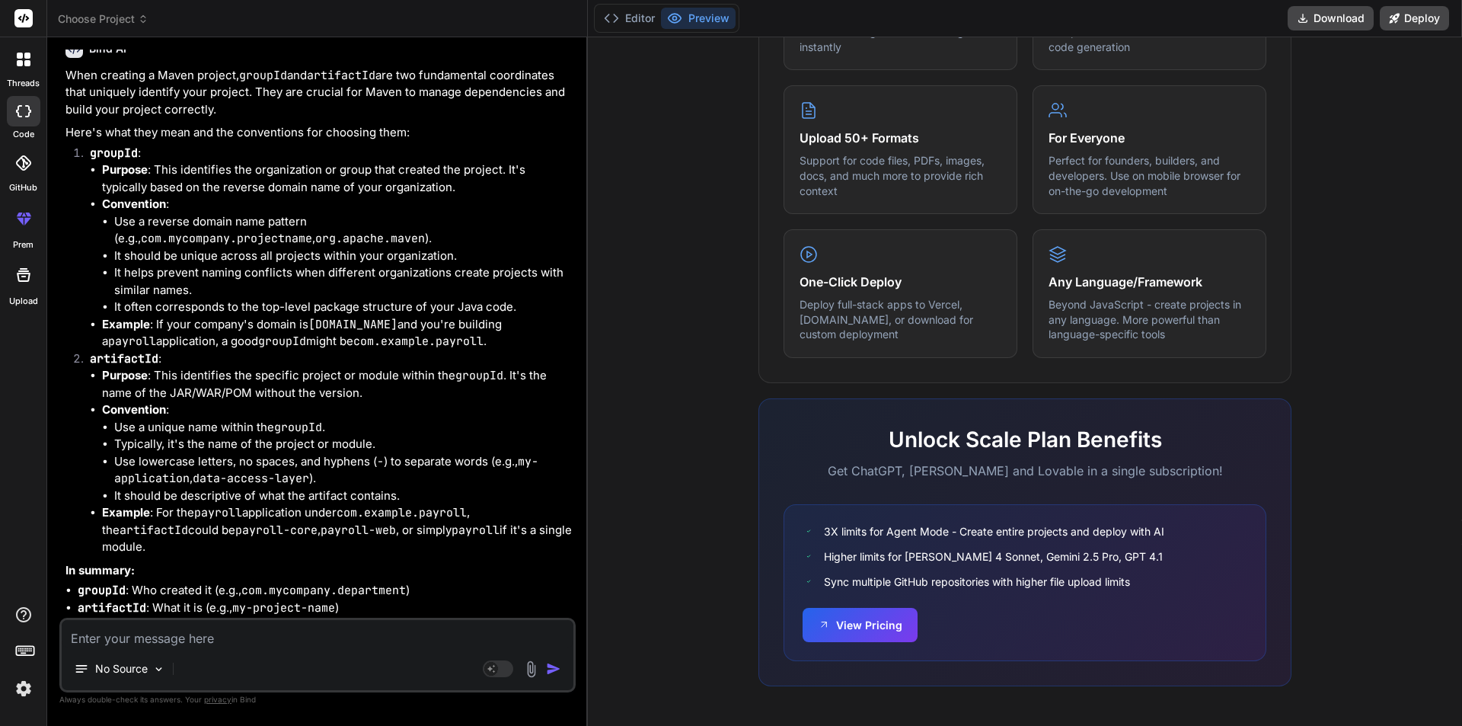
scroll to position [1753, 0]
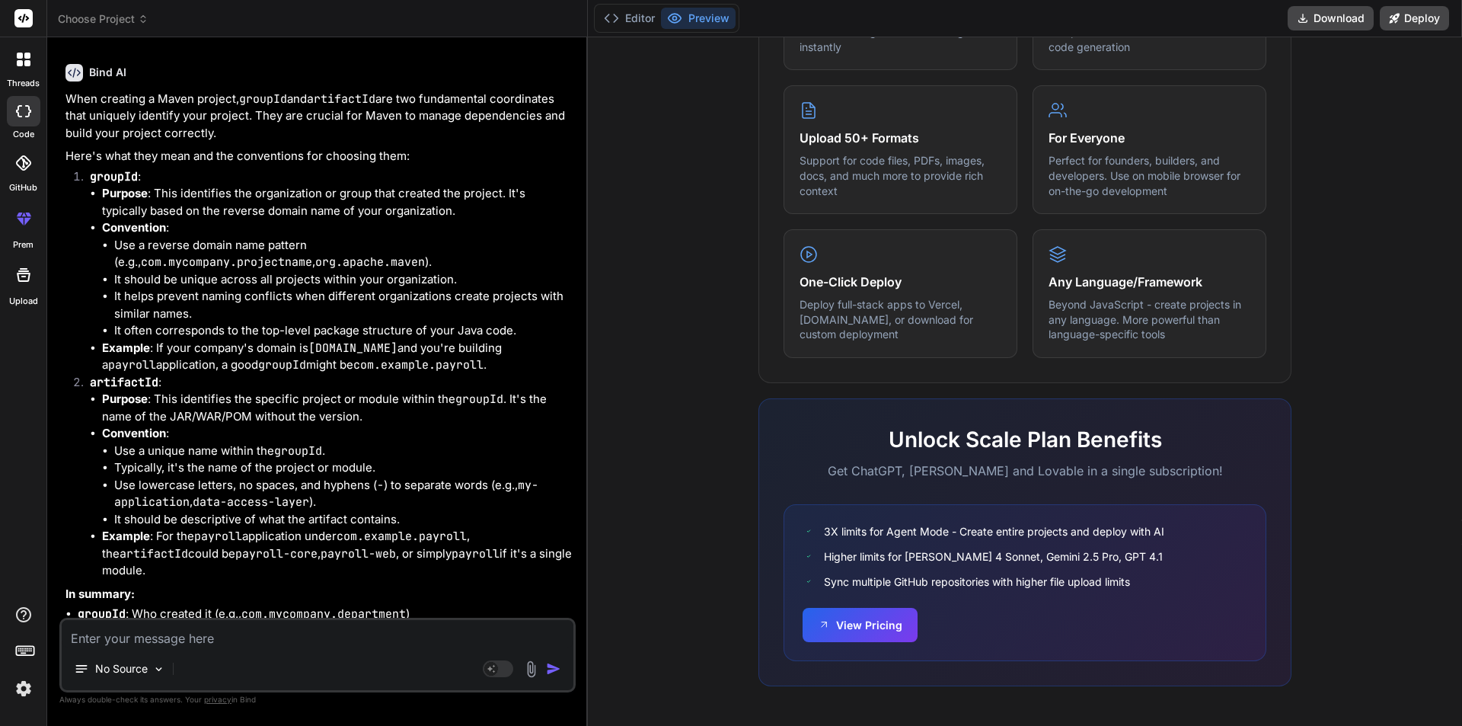
click at [125, 636] on textarea at bounding box center [318, 633] width 512 height 27
type textarea "w"
type textarea "x"
type textarea "wh"
type textarea "x"
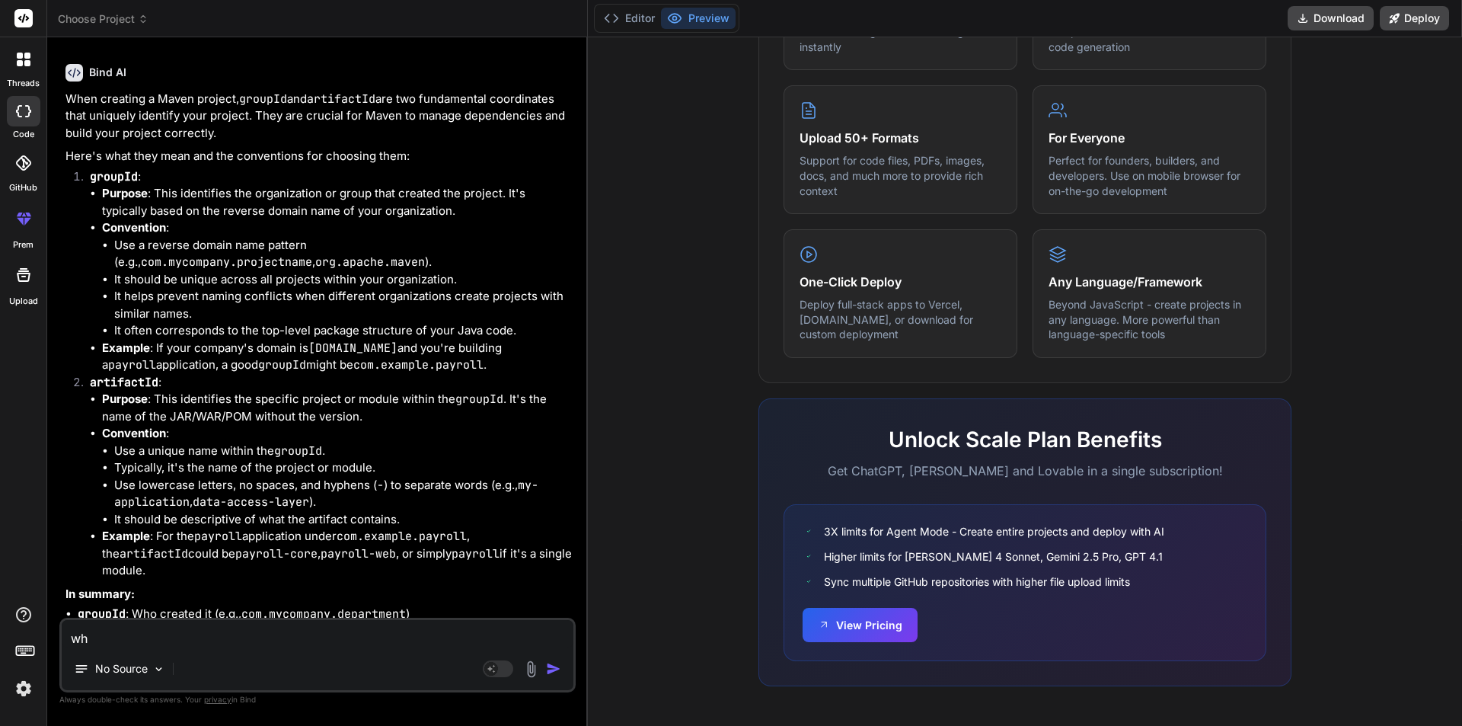
type textarea "wha"
type textarea "x"
type textarea "what"
type textarea "x"
type textarea "what"
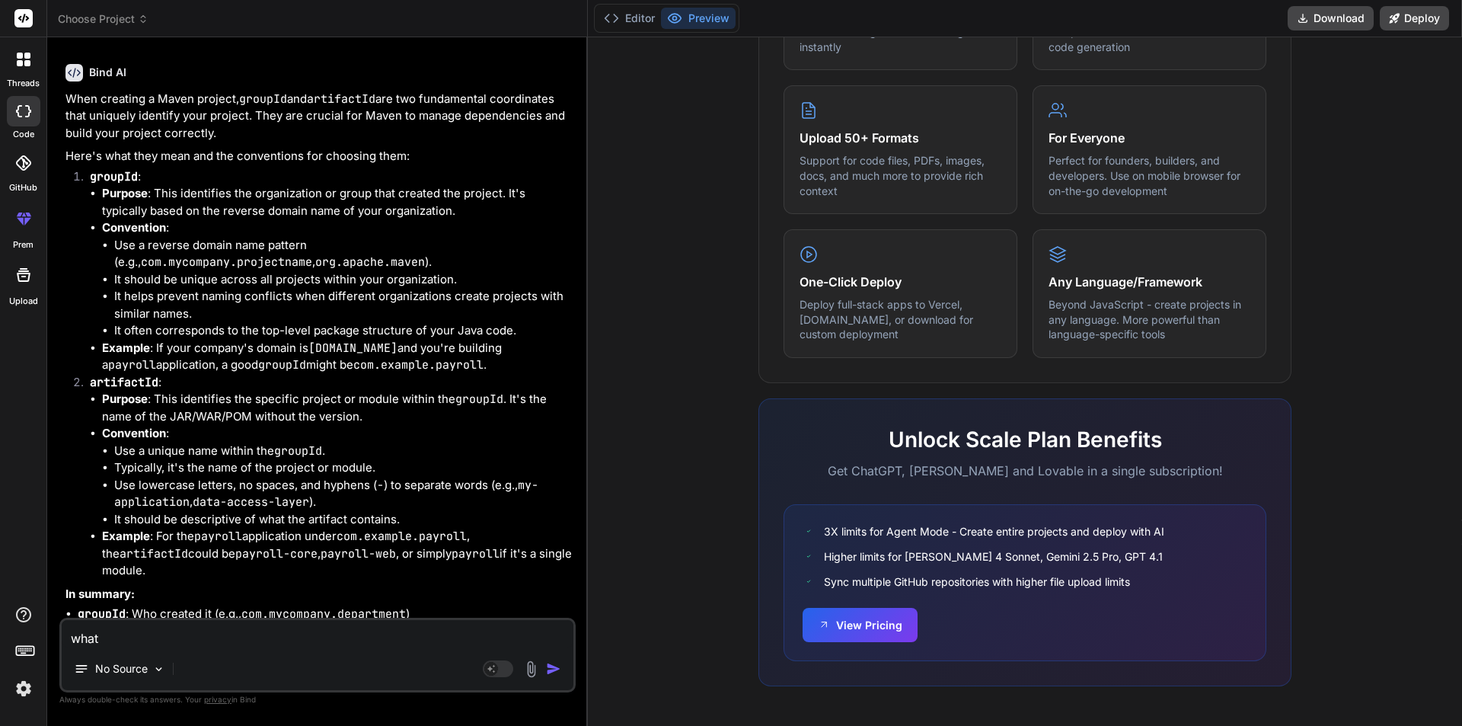
type textarea "x"
type textarea "what a"
type textarea "x"
type textarea "what ar"
type textarea "x"
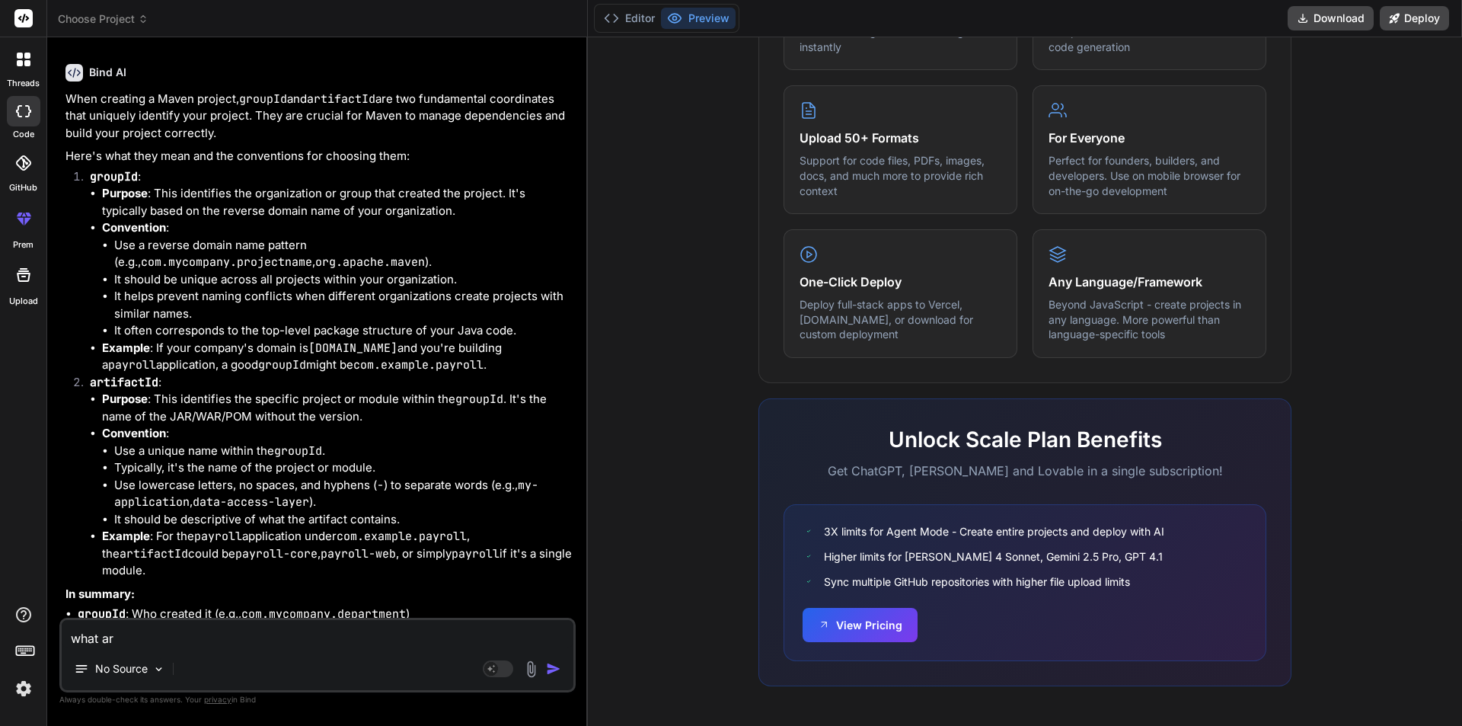
type textarea "what are"
type textarea "x"
type textarea "what are"
type textarea "x"
type textarea "what are t"
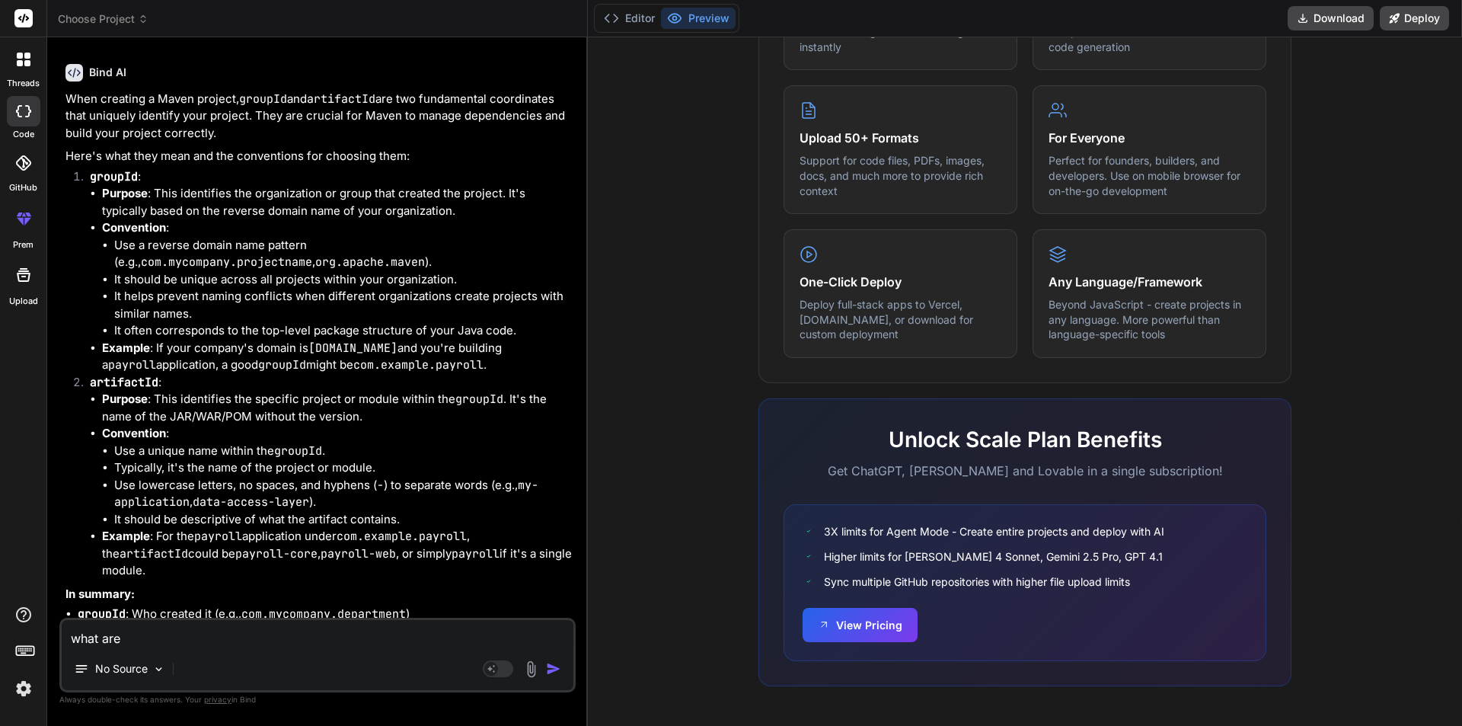
type textarea "x"
type textarea "what are th"
type textarea "x"
type textarea "what are the"
type textarea "x"
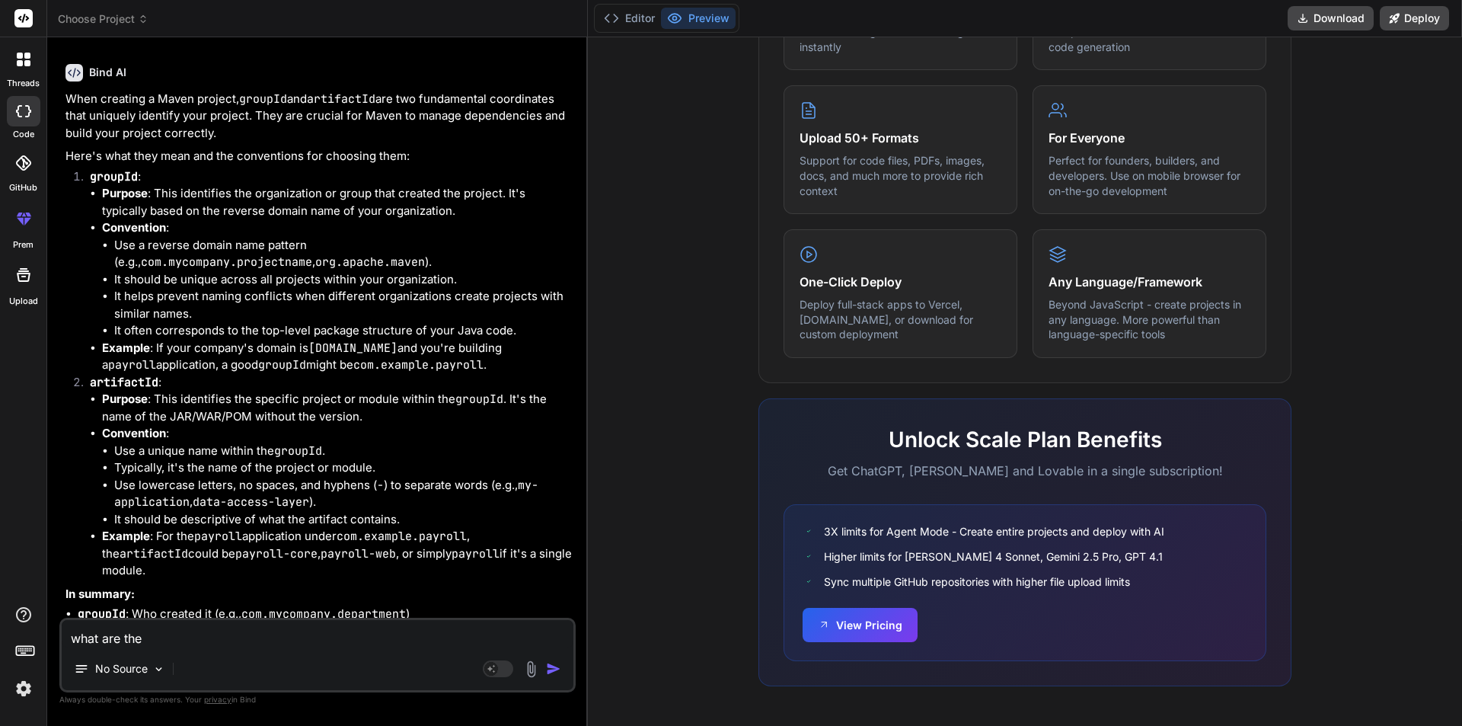
type textarea "what are the"
type textarea "x"
type textarea "what are the a"
type textarea "x"
type textarea "what are the an"
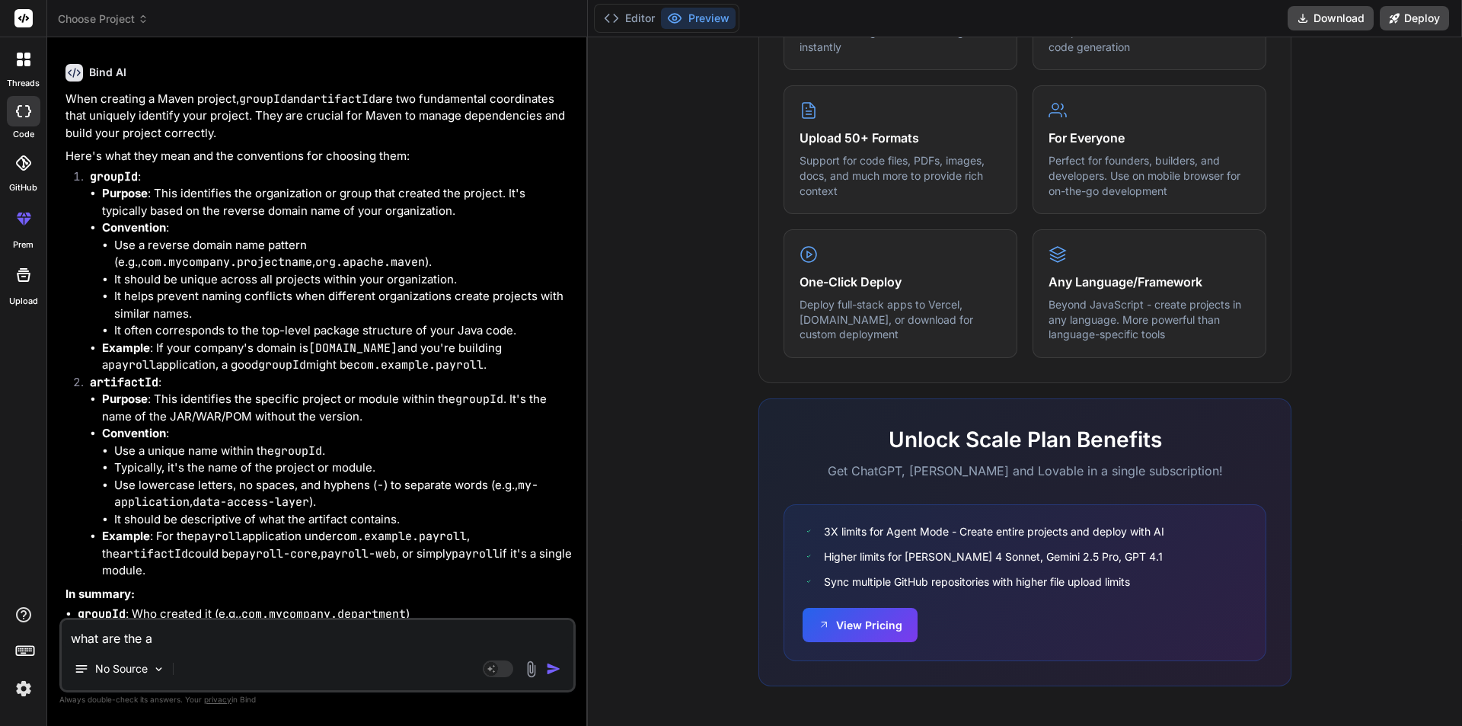
type textarea "x"
type textarea "what are the [PERSON_NAME]"
type textarea "x"
type textarea "what are the anno"
type textarea "x"
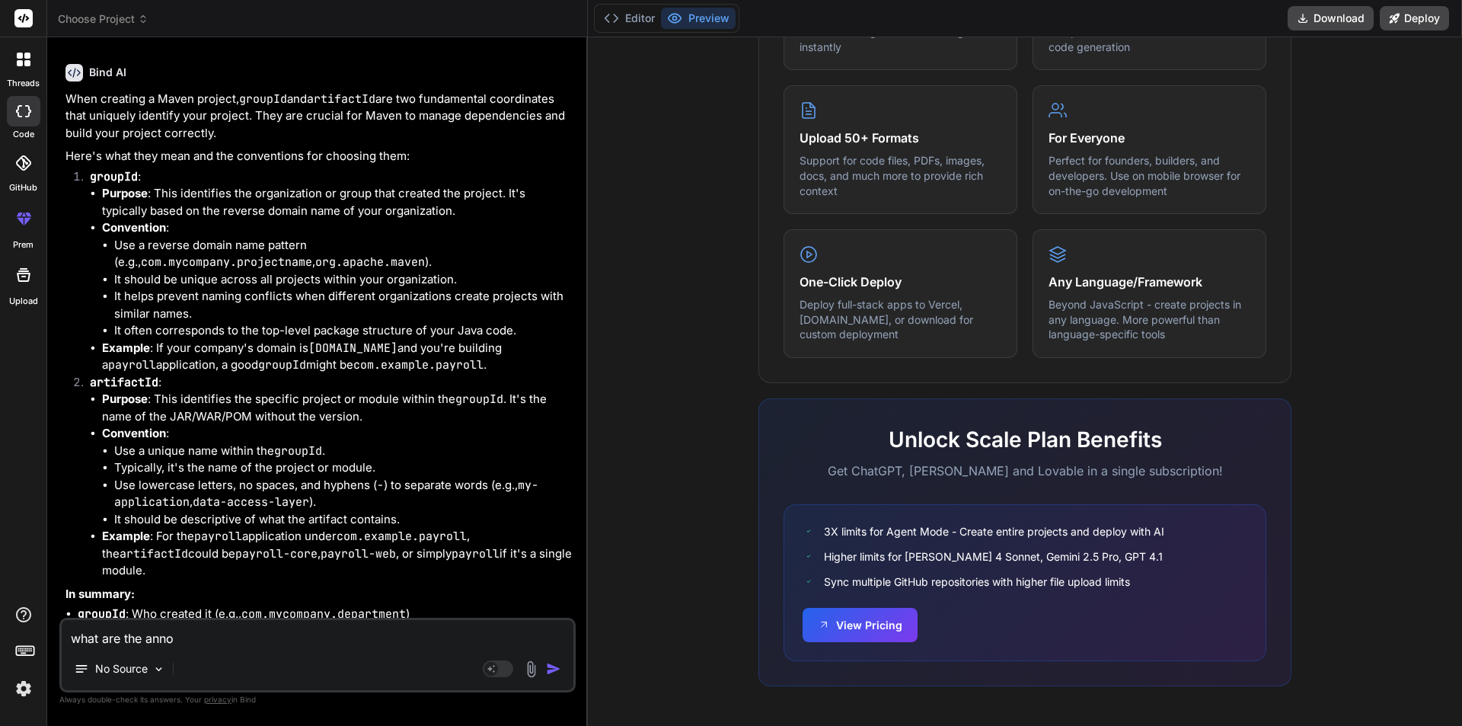
type textarea "what are the [PERSON_NAME]"
type textarea "x"
type textarea "what are the an"
type textarea "x"
type textarea "what are the a"
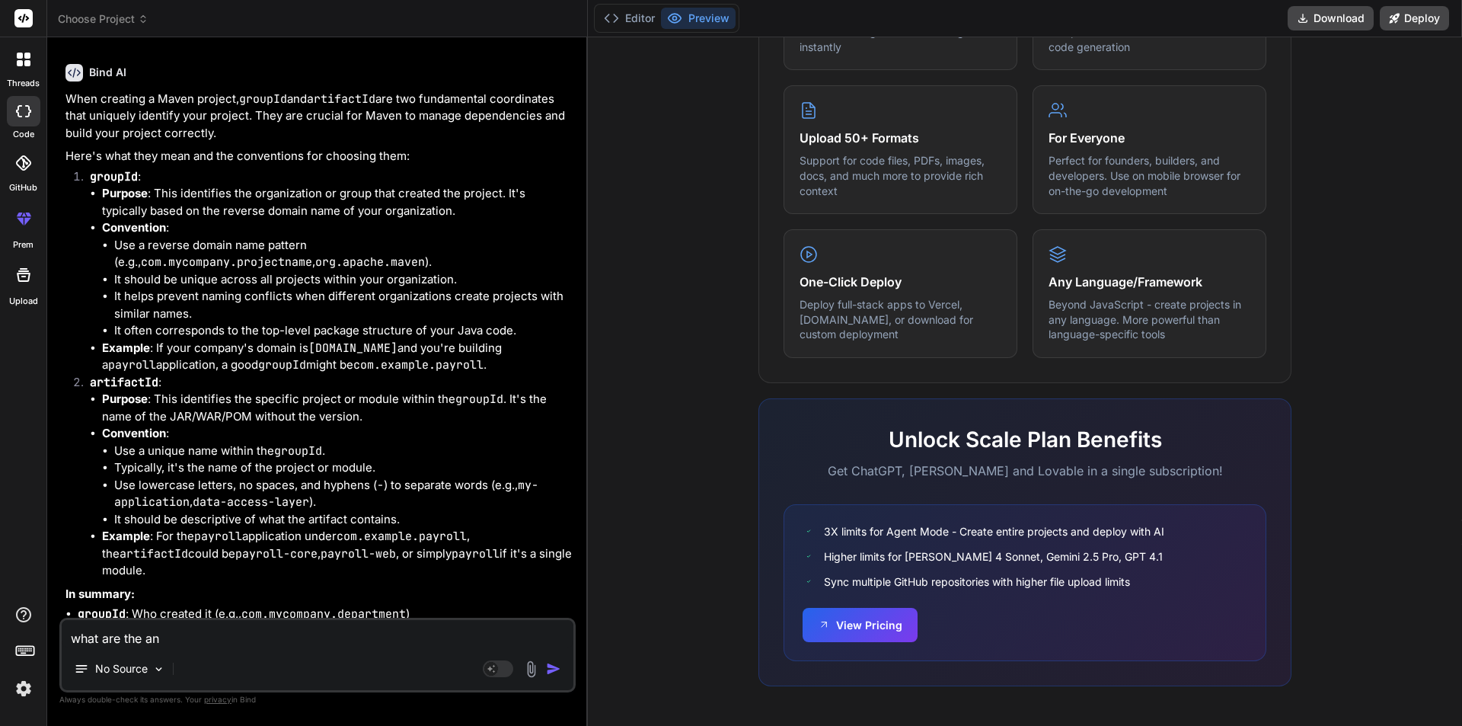
type textarea "x"
type textarea "what are the"
type textarea "x"
type textarea "what are the d"
type textarea "x"
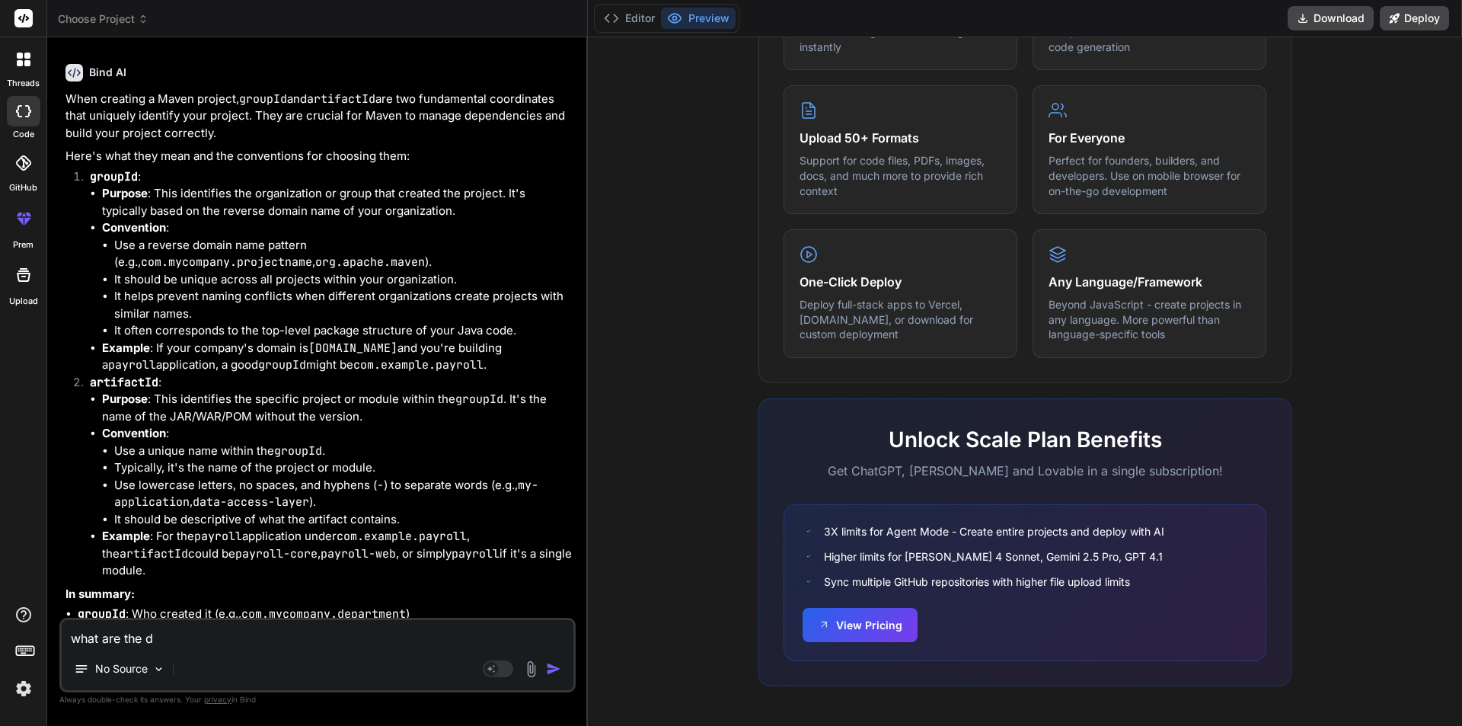
type textarea "what are the di"
type textarea "x"
type textarea "what are the dif"
type textarea "x"
type textarea "what are the diff"
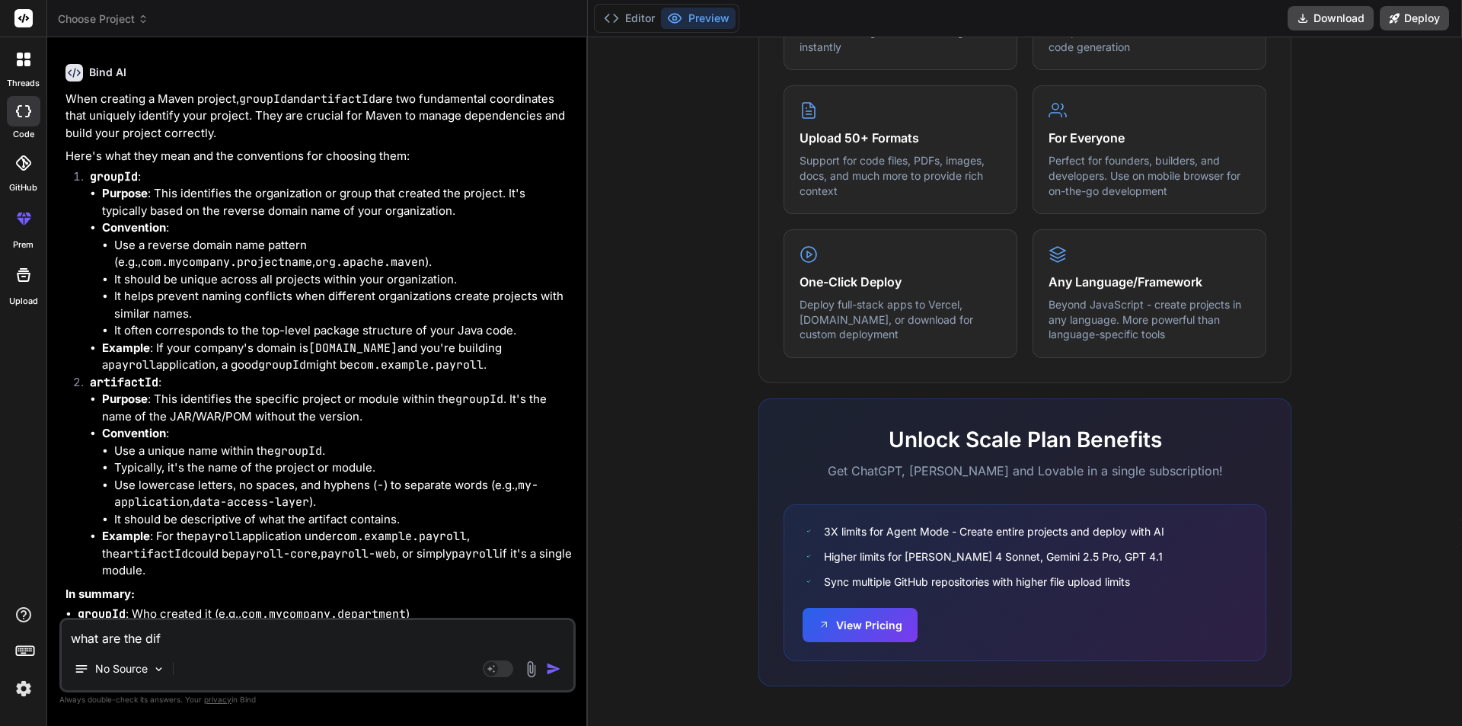
type textarea "x"
type textarea "what are the diffe"
type textarea "x"
type textarea "what are the differ"
type textarea "x"
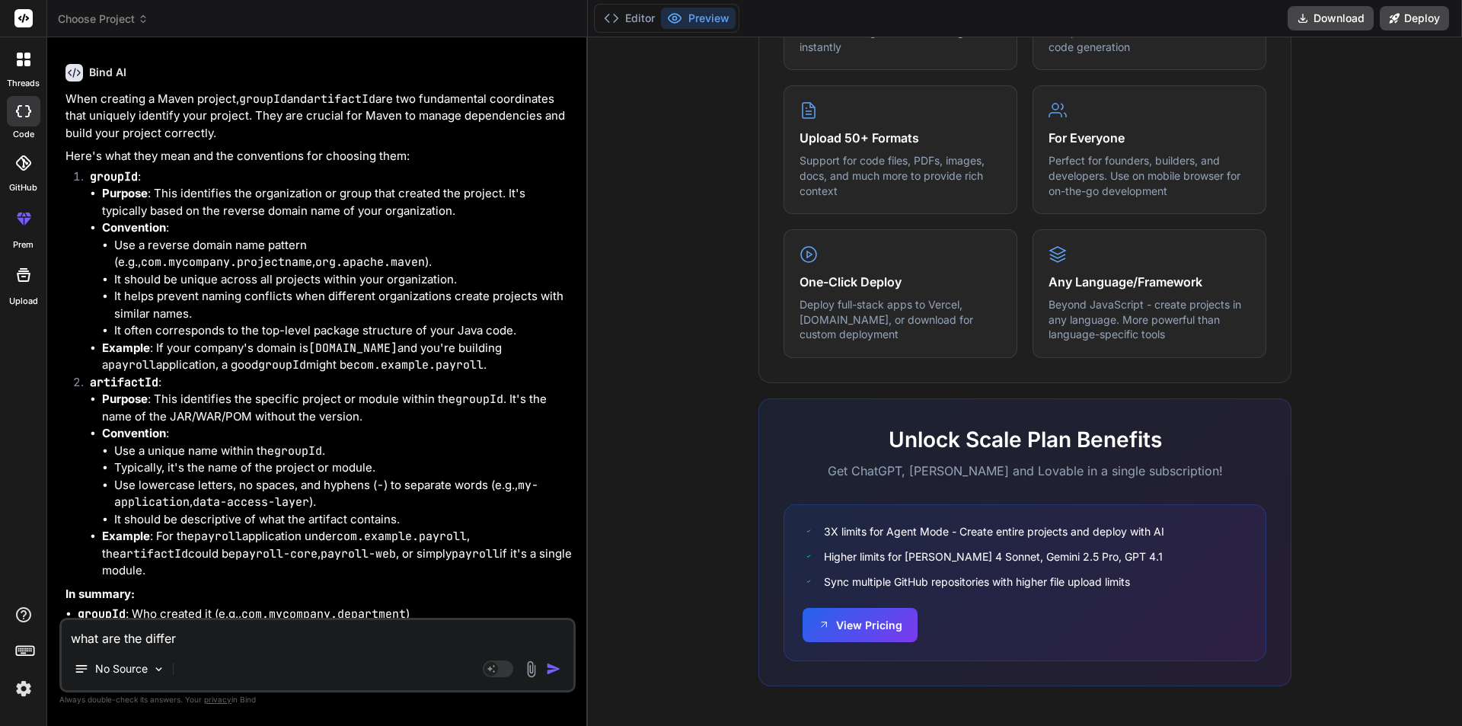
type textarea "what are the differe"
type textarea "x"
type textarea "what are the differen"
type textarea "x"
type textarea "what are the differenc"
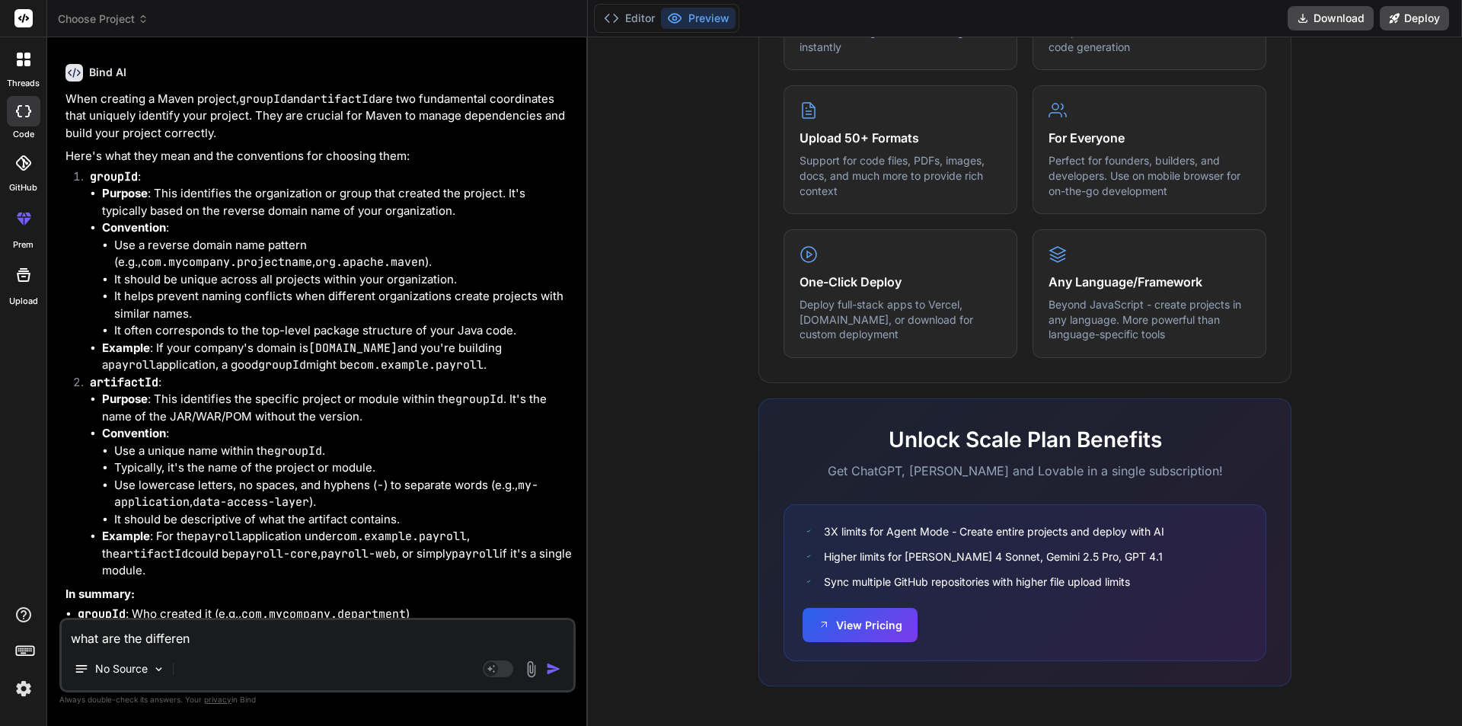
type textarea "x"
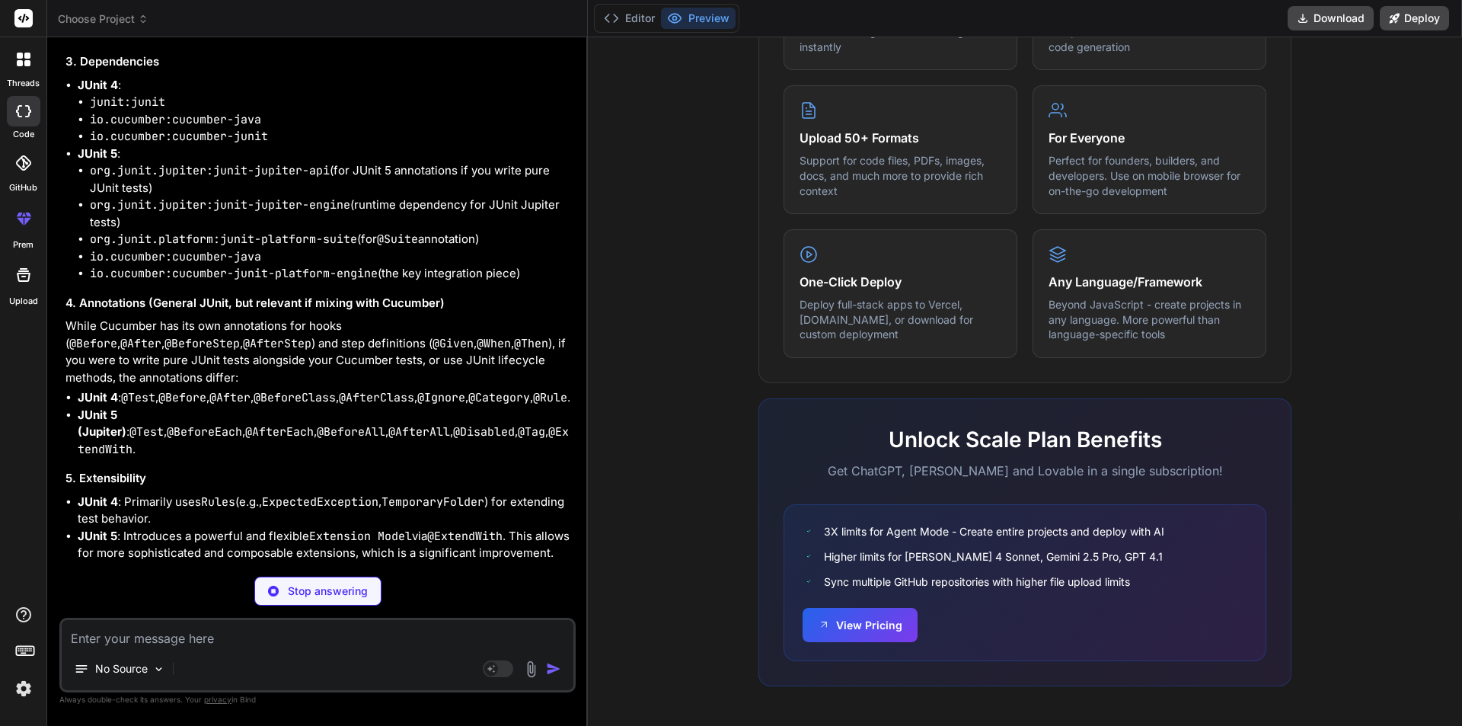
scroll to position [3739, 0]
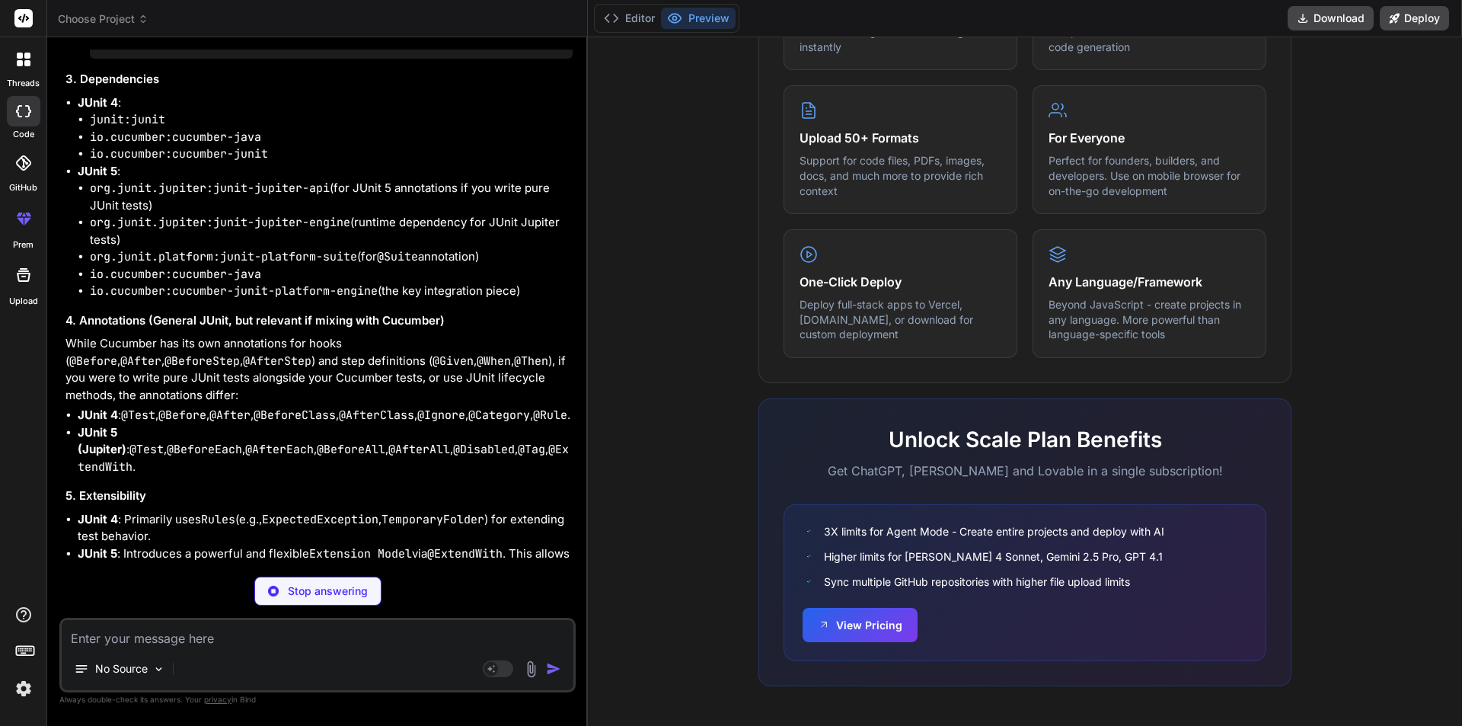
drag, startPoint x: 311, startPoint y: 388, endPoint x: 375, endPoint y: 388, distance: 64.7
drag, startPoint x: 375, startPoint y: 388, endPoint x: 558, endPoint y: 385, distance: 182.8
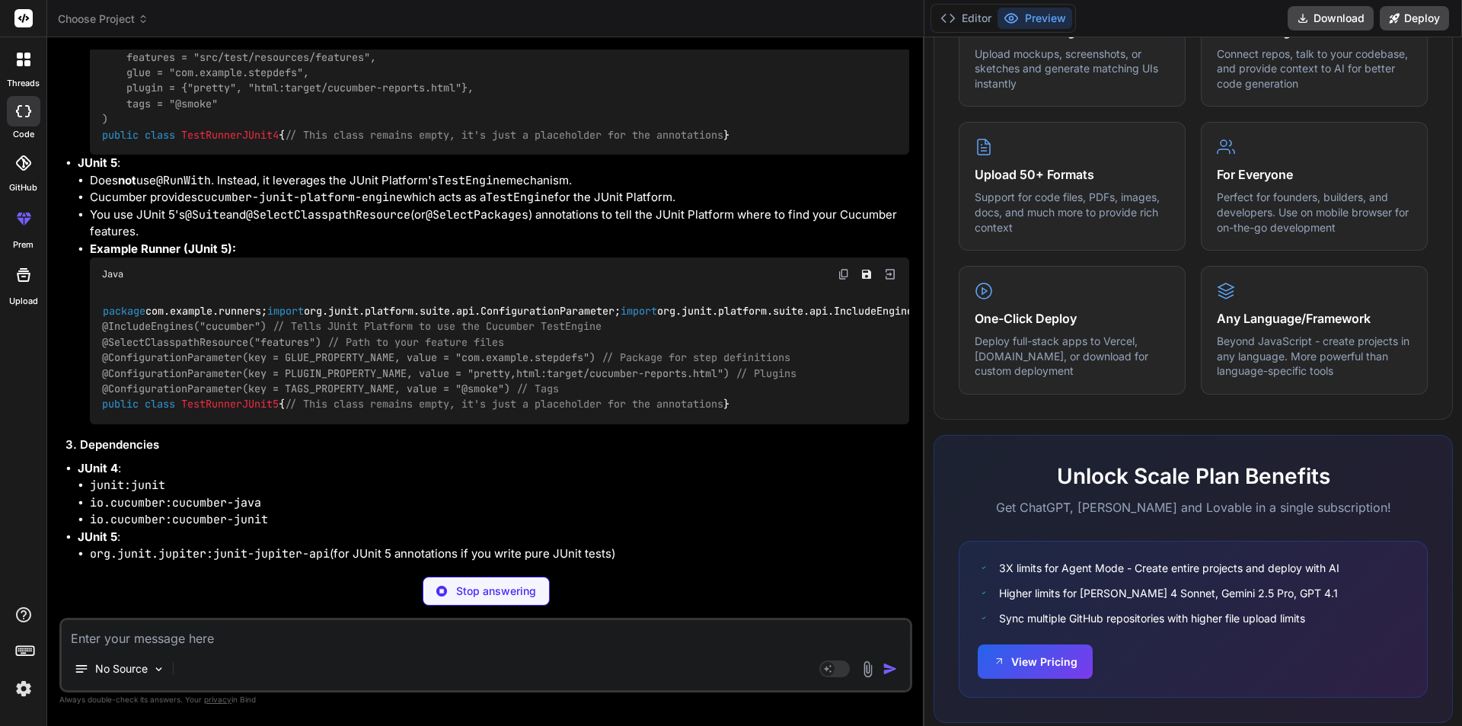
scroll to position [766, 0]
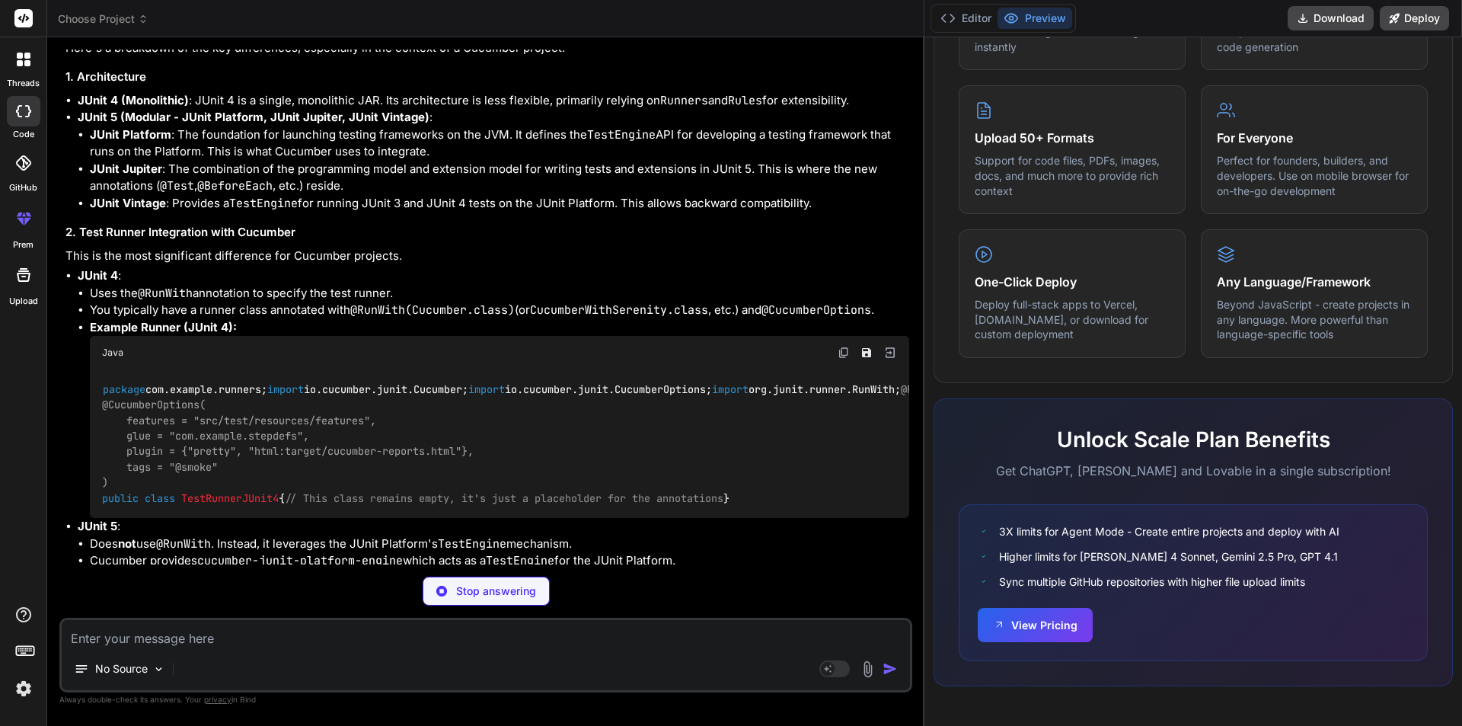
drag, startPoint x: 587, startPoint y: 267, endPoint x: 912, endPoint y: 261, distance: 325.2
click at [912, 261] on div "threads code GitHub prem Upload Choose Project Created with Pixso. Bind AI Web …" at bounding box center [731, 363] width 1462 height 726
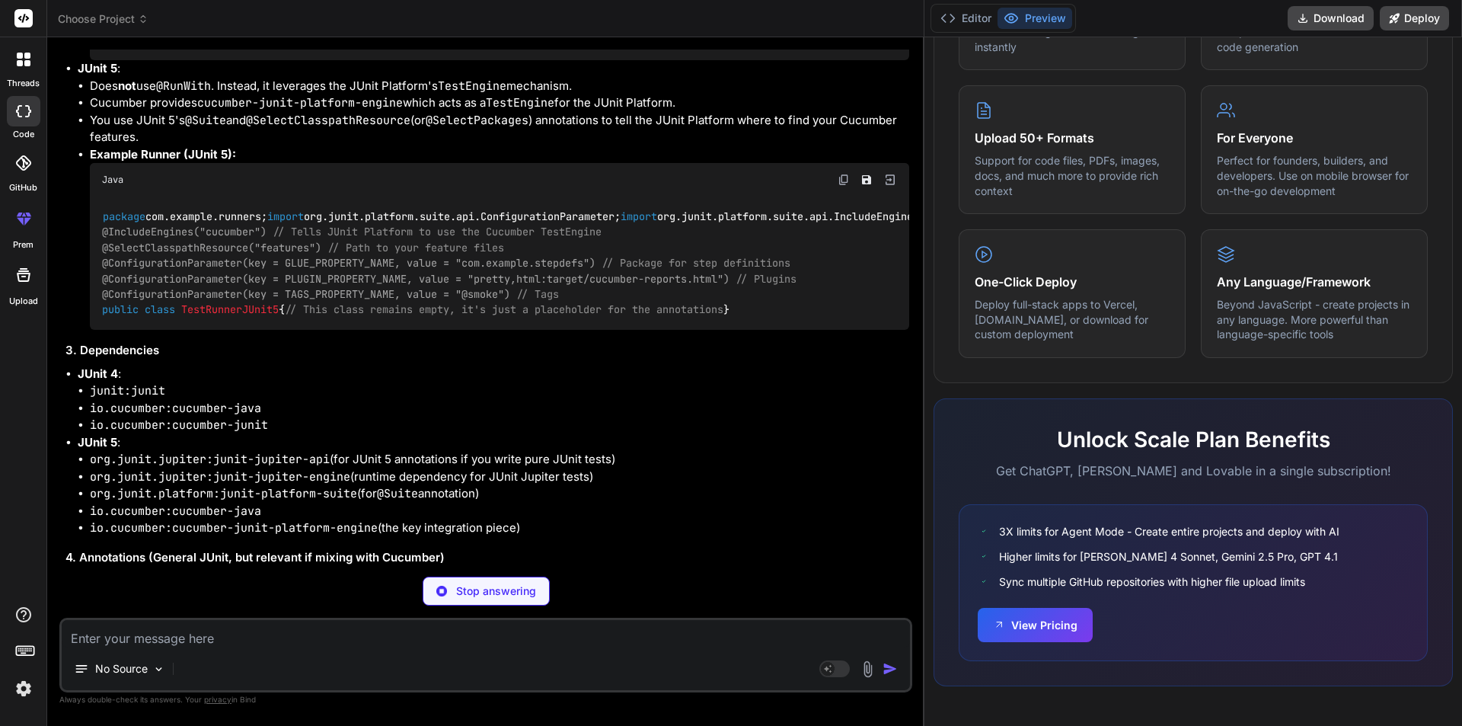
scroll to position [3071, 0]
